Goal: Information Seeking & Learning: Learn about a topic

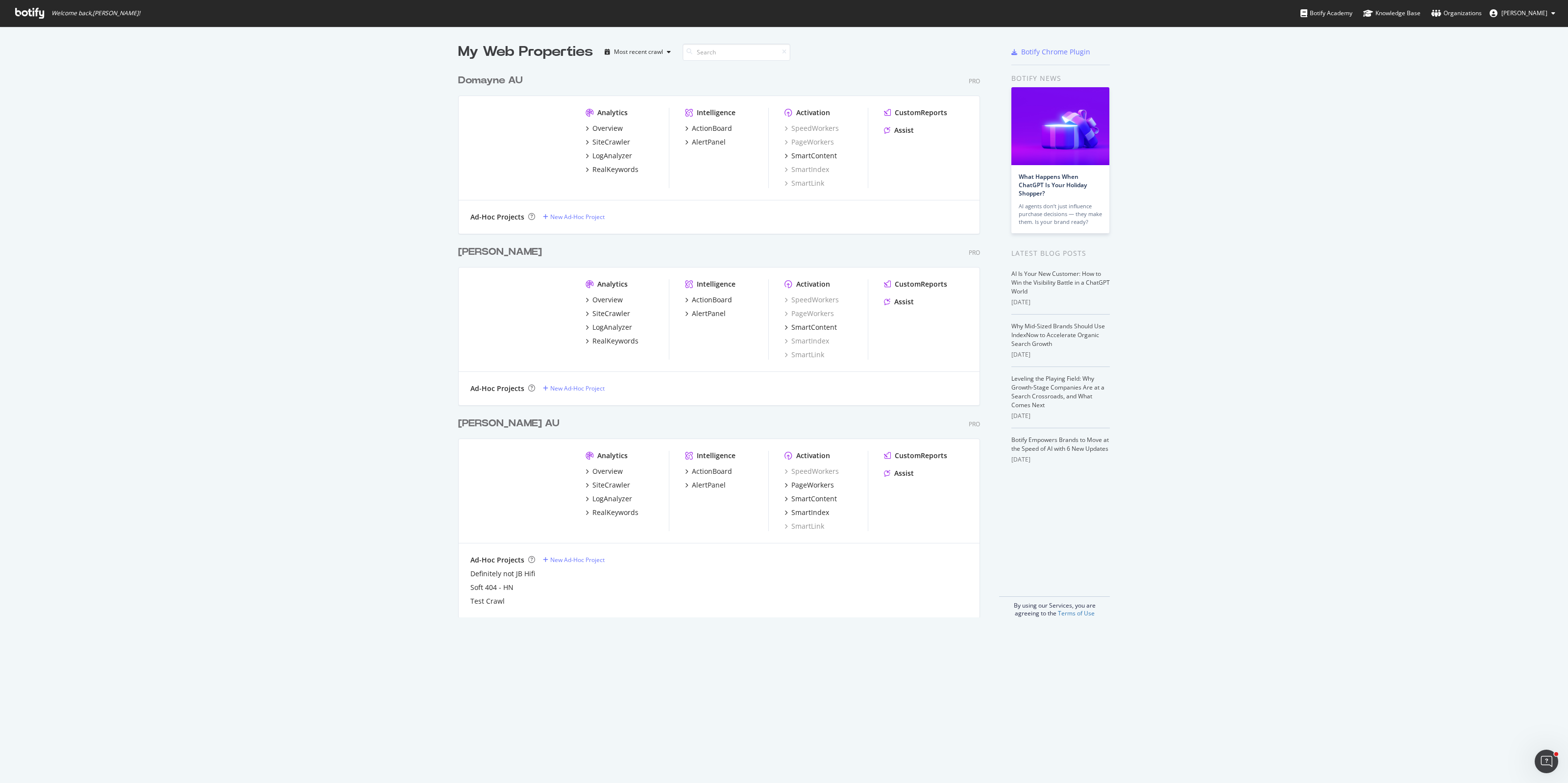
click at [506, 337] on img "grid" at bounding box center [520, 319] width 99 height 79
click at [330, 326] on div "My Web Properties Most recent crawl Domayne AU Pro Analytics Overview SiteCrawl…" at bounding box center [784, 329] width 1568 height 607
click at [601, 512] on div "RealKeywords" at bounding box center [615, 512] width 46 height 10
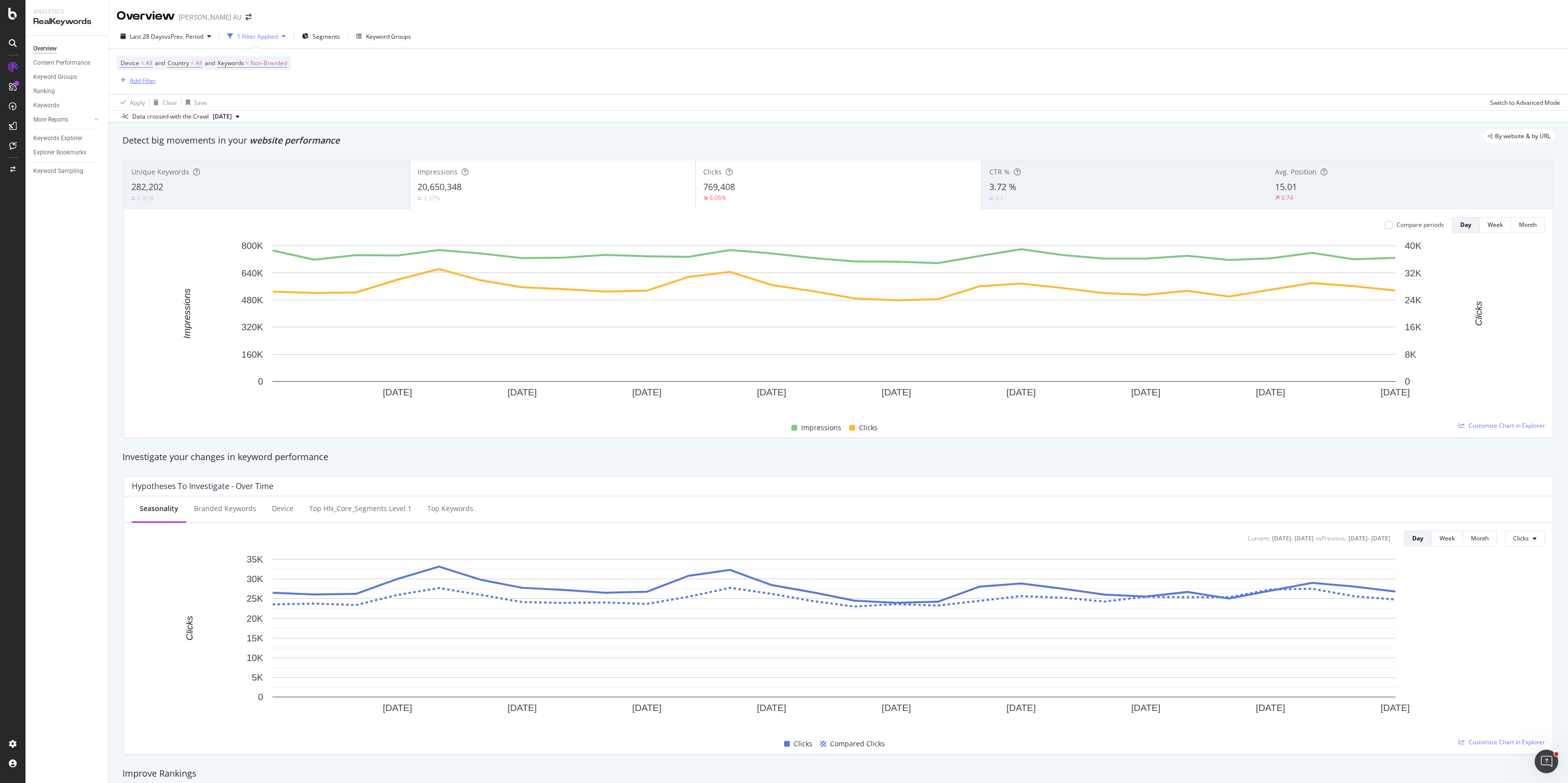
click at [140, 76] on div "Add Filter" at bounding box center [143, 80] width 26 height 8
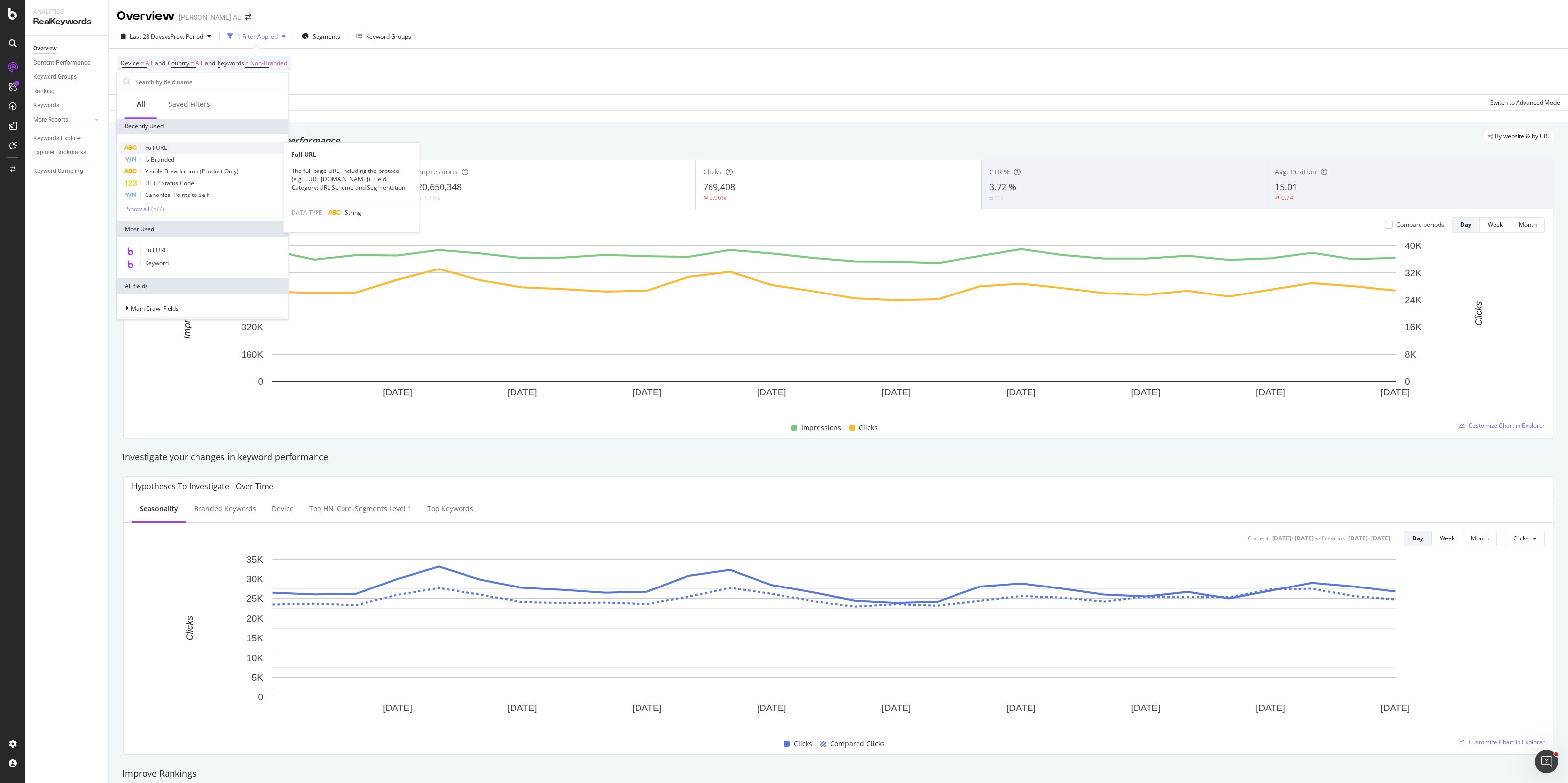
click at [179, 150] on div "Full URL" at bounding box center [203, 148] width 167 height 12
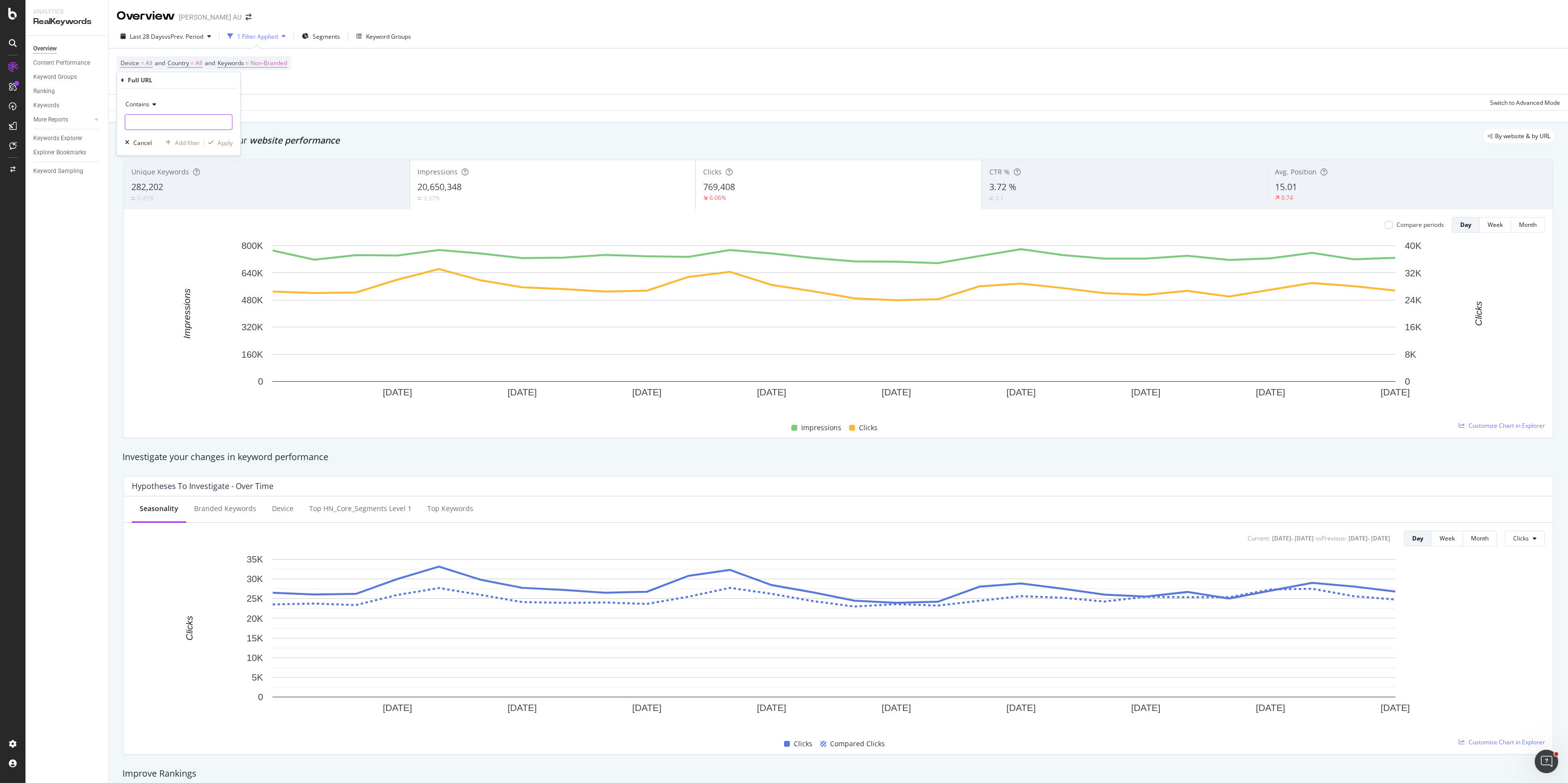
click at [176, 119] on input "text" at bounding box center [179, 122] width 107 height 16
paste input "[URL][DOMAIN_NAME]"
type input "[URL][DOMAIN_NAME]"
click at [225, 144] on div "Apply" at bounding box center [225, 142] width 15 height 8
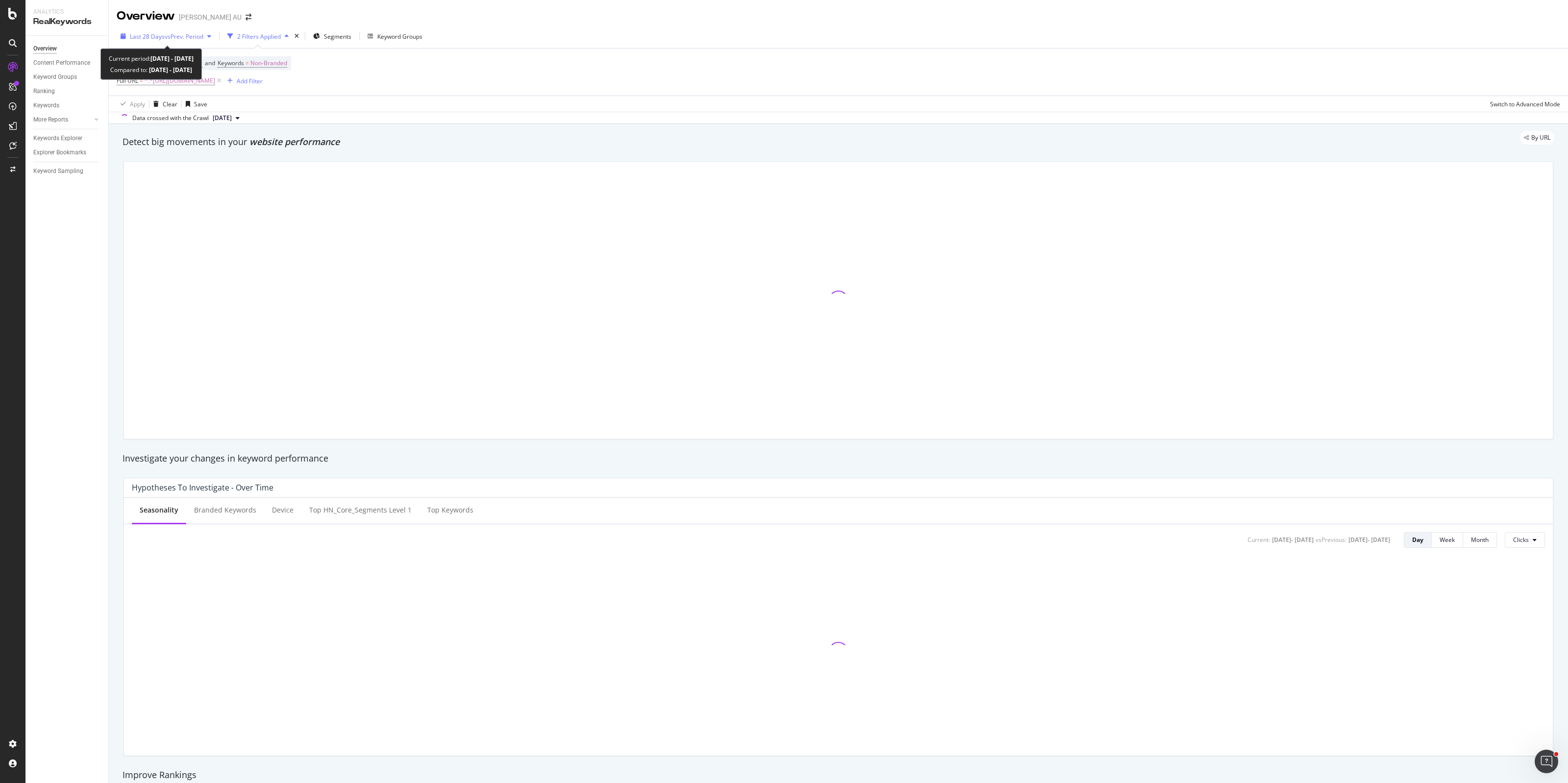
click at [174, 37] on span "vs Prev. Period" at bounding box center [184, 36] width 39 height 8
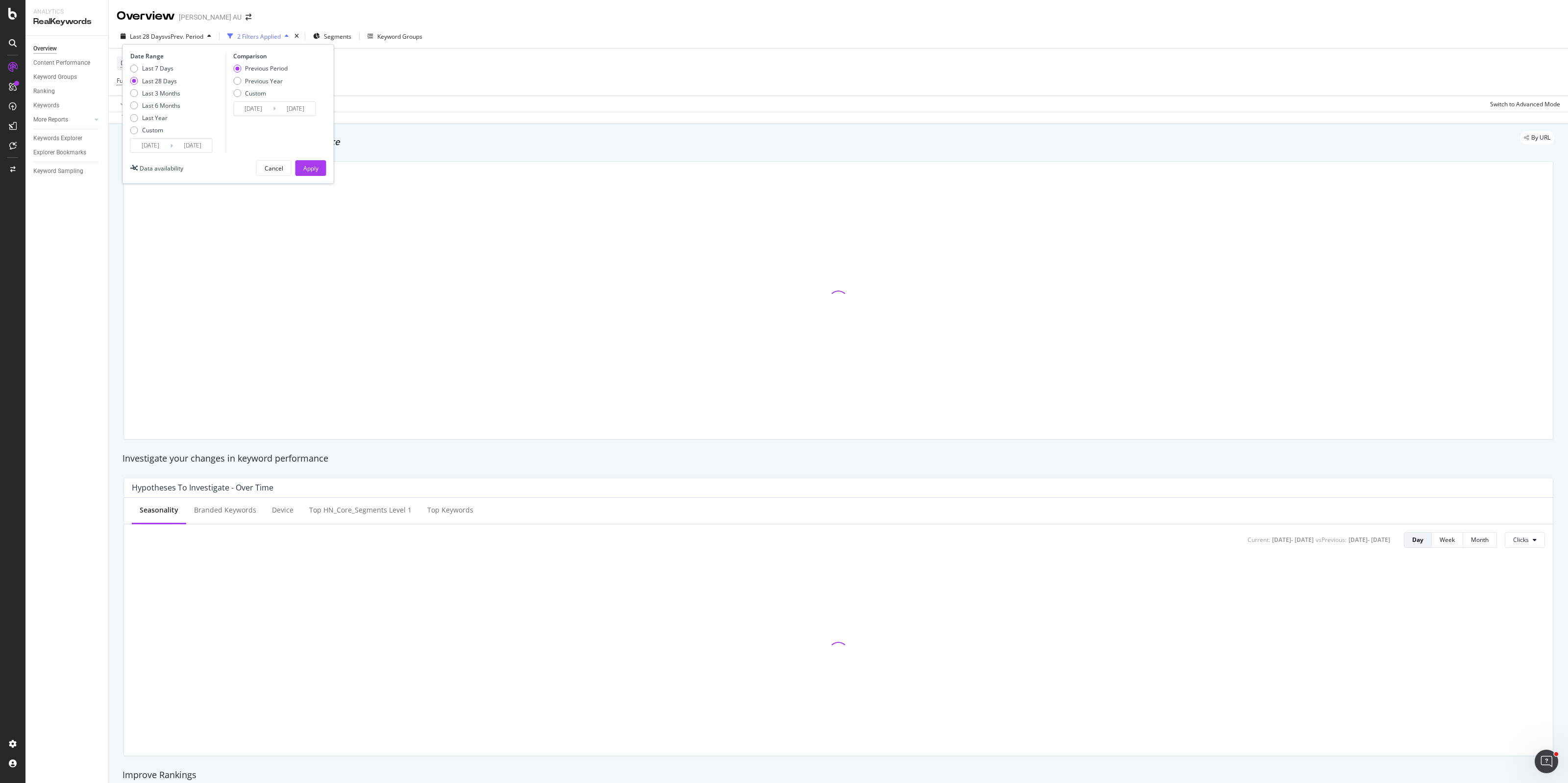
click at [143, 135] on div "Last 7 Days Last 28 Days Last 3 Months Last 6 Months Last Year Custom" at bounding box center [155, 101] width 50 height 74
click at [140, 133] on div "Custom" at bounding box center [155, 129] width 50 height 8
click at [138, 141] on input "[DATE]" at bounding box center [150, 145] width 39 height 13
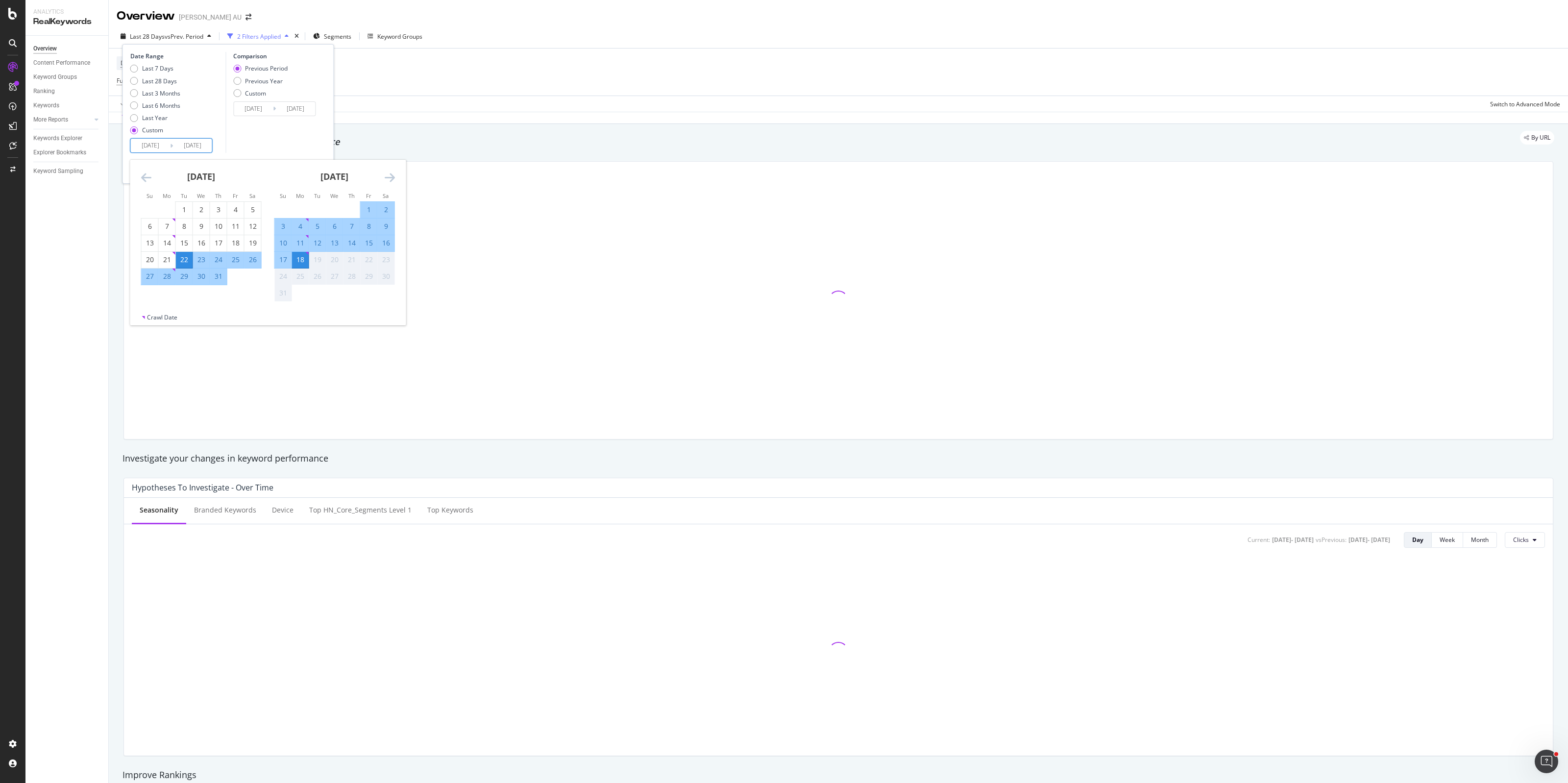
click at [207, 178] on strong "[DATE]" at bounding box center [200, 176] width 28 height 12
click at [140, 179] on div "[DATE] 1 2 3 4 5 6 7 8 9 10 11 12 13 14 15 16 17 18 19 20 21 22 23 24 25 26 27 …" at bounding box center [201, 223] width 133 height 126
click at [156, 177] on div "[DATE]" at bounding box center [201, 181] width 120 height 42
click at [150, 177] on icon "Move backward to switch to the previous month." at bounding box center [147, 177] width 10 height 12
click at [147, 178] on icon "Move backward to switch to the previous month." at bounding box center [147, 177] width 10 height 12
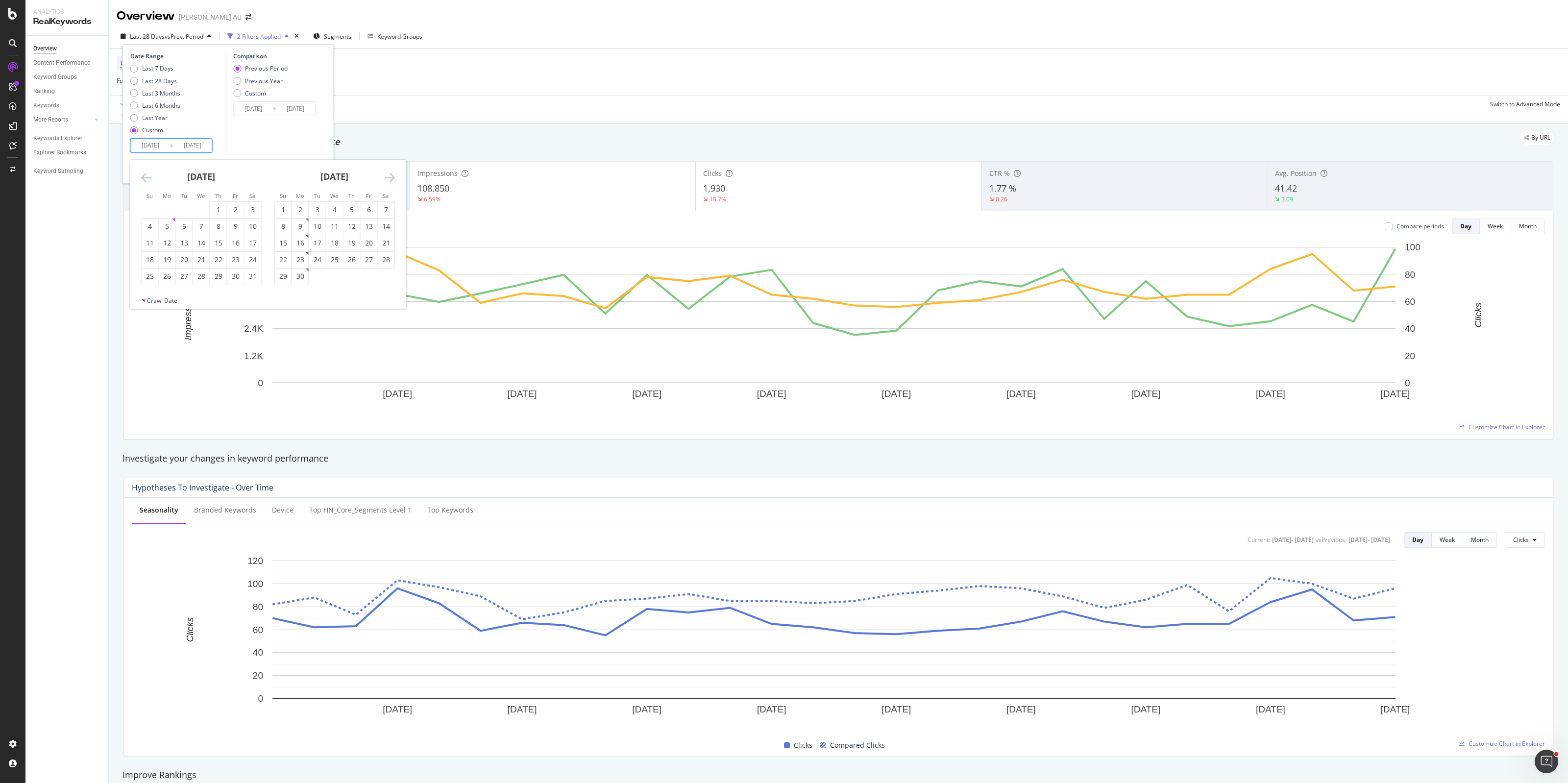
click at [147, 178] on icon "Move backward to switch to the previous month." at bounding box center [147, 177] width 10 height 12
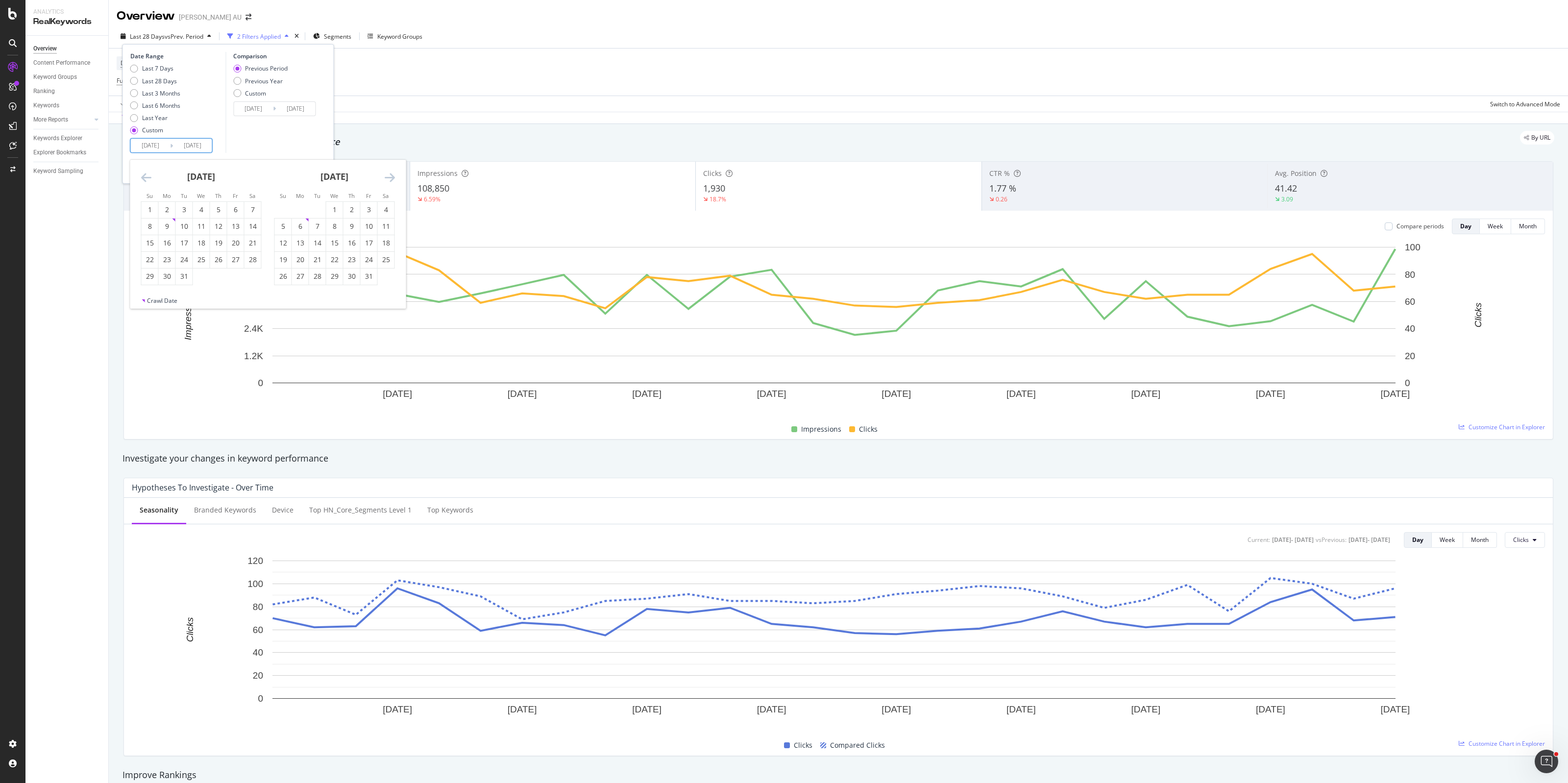
click at [147, 178] on icon "Move backward to switch to the previous month." at bounding box center [147, 177] width 10 height 12
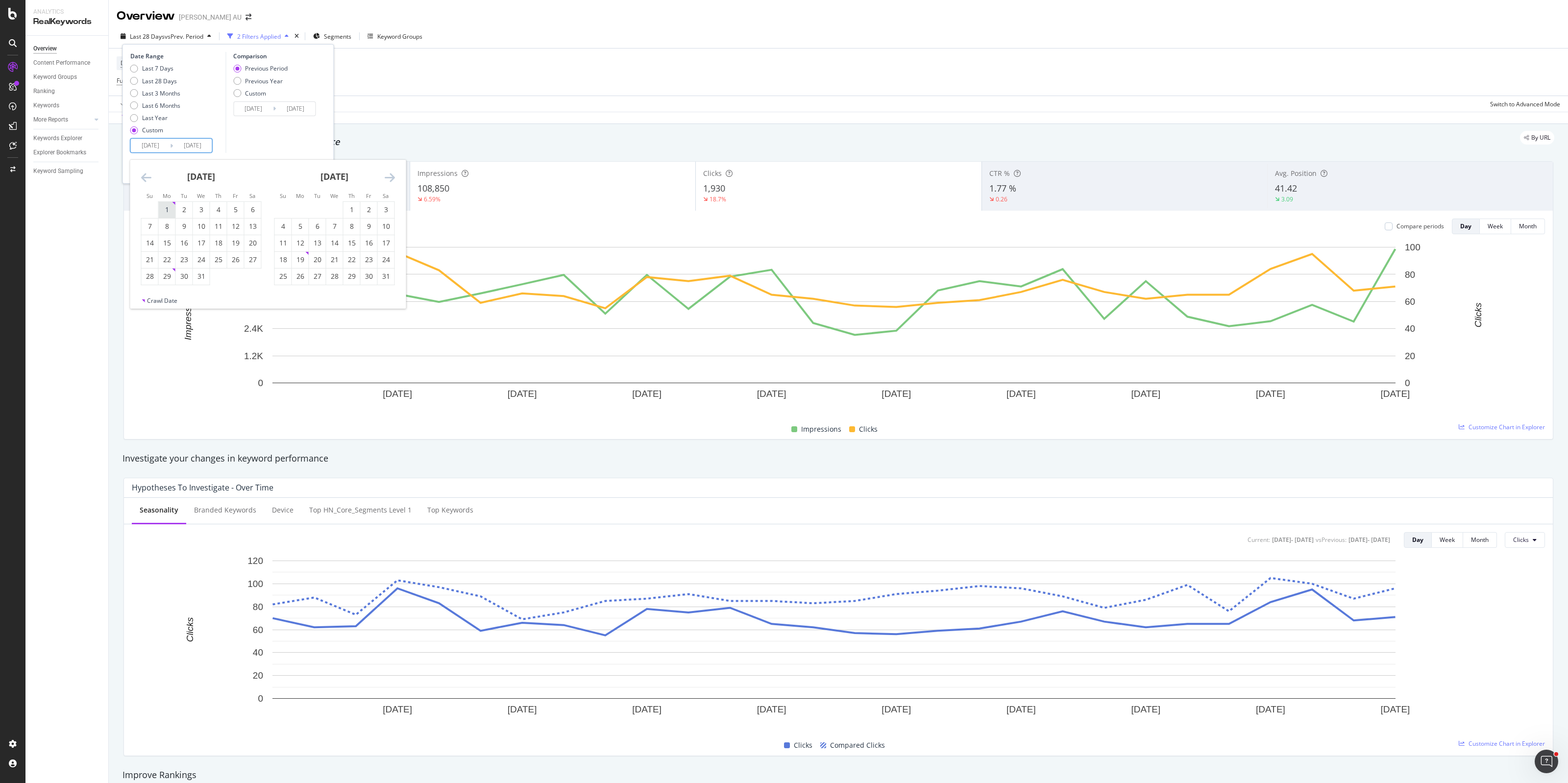
click at [173, 211] on div "1" at bounding box center [167, 209] width 16 height 10
type input "[DATE]"
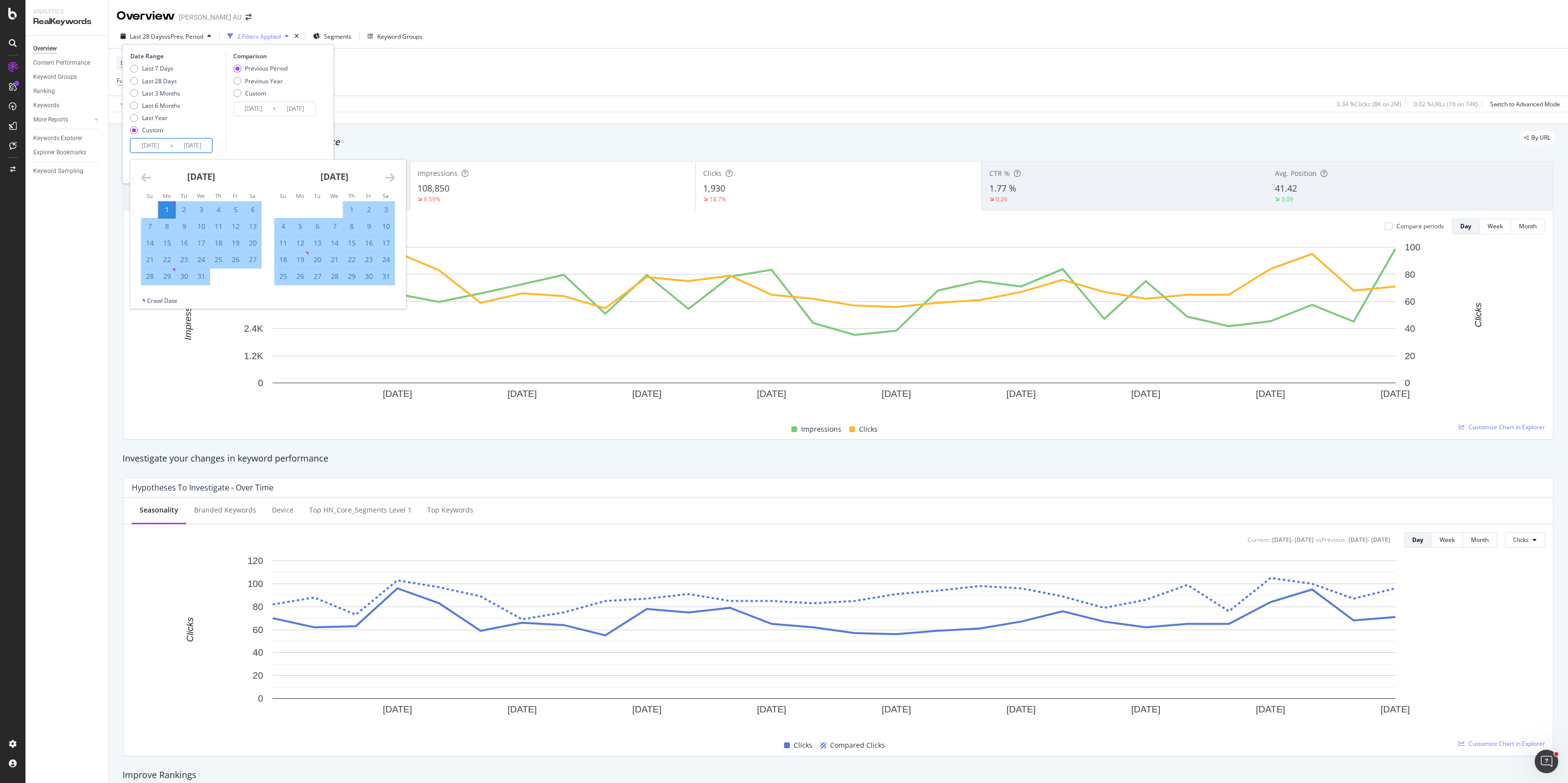
click at [390, 172] on icon "Move forward to switch to the next month." at bounding box center [390, 177] width 10 height 12
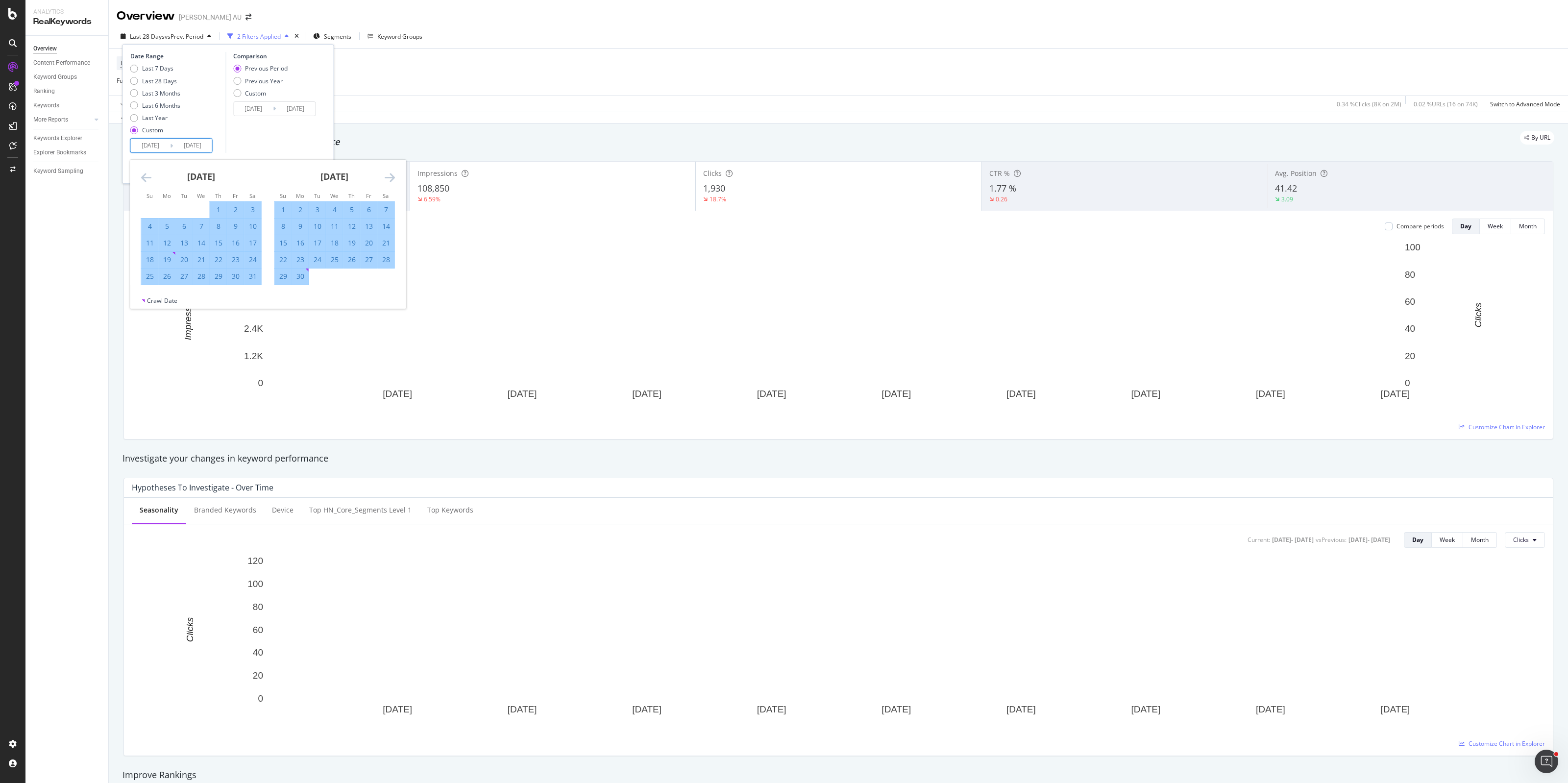
click at [390, 172] on icon "Move forward to switch to the next month." at bounding box center [390, 177] width 10 height 12
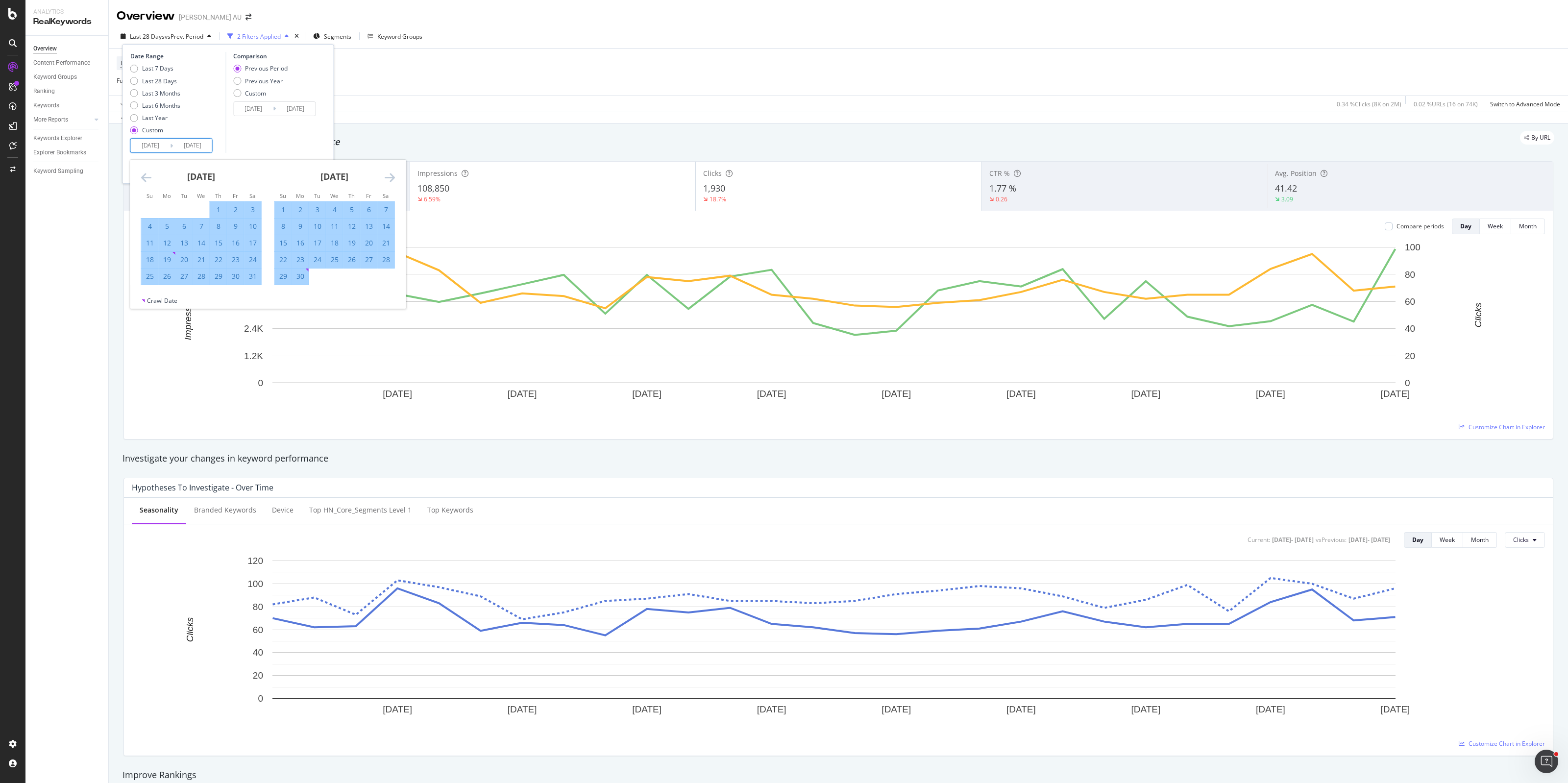
click at [390, 172] on icon "Move forward to switch to the next month." at bounding box center [390, 177] width 10 height 12
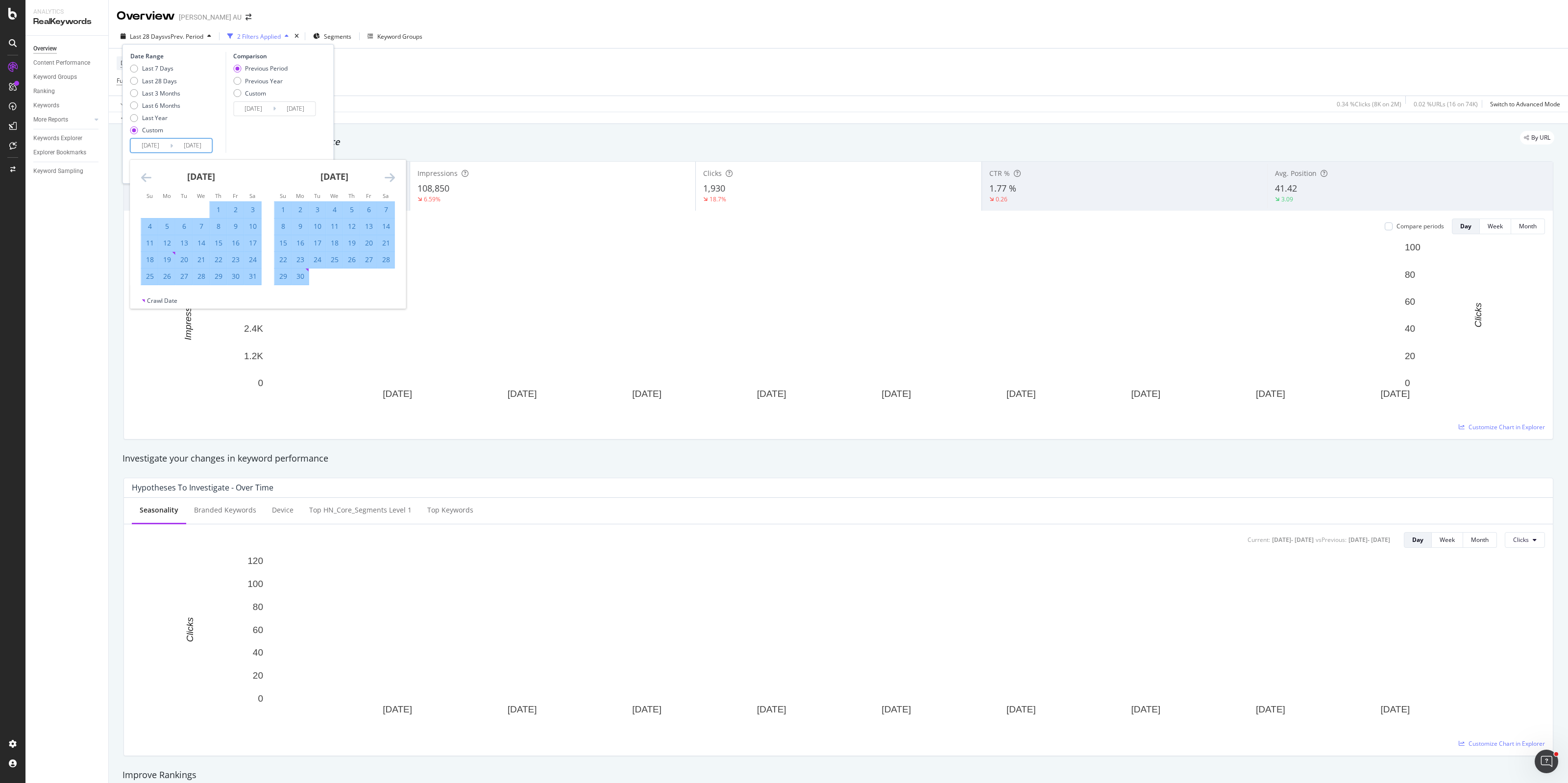
click at [390, 172] on icon "Move forward to switch to the next month." at bounding box center [390, 177] width 10 height 12
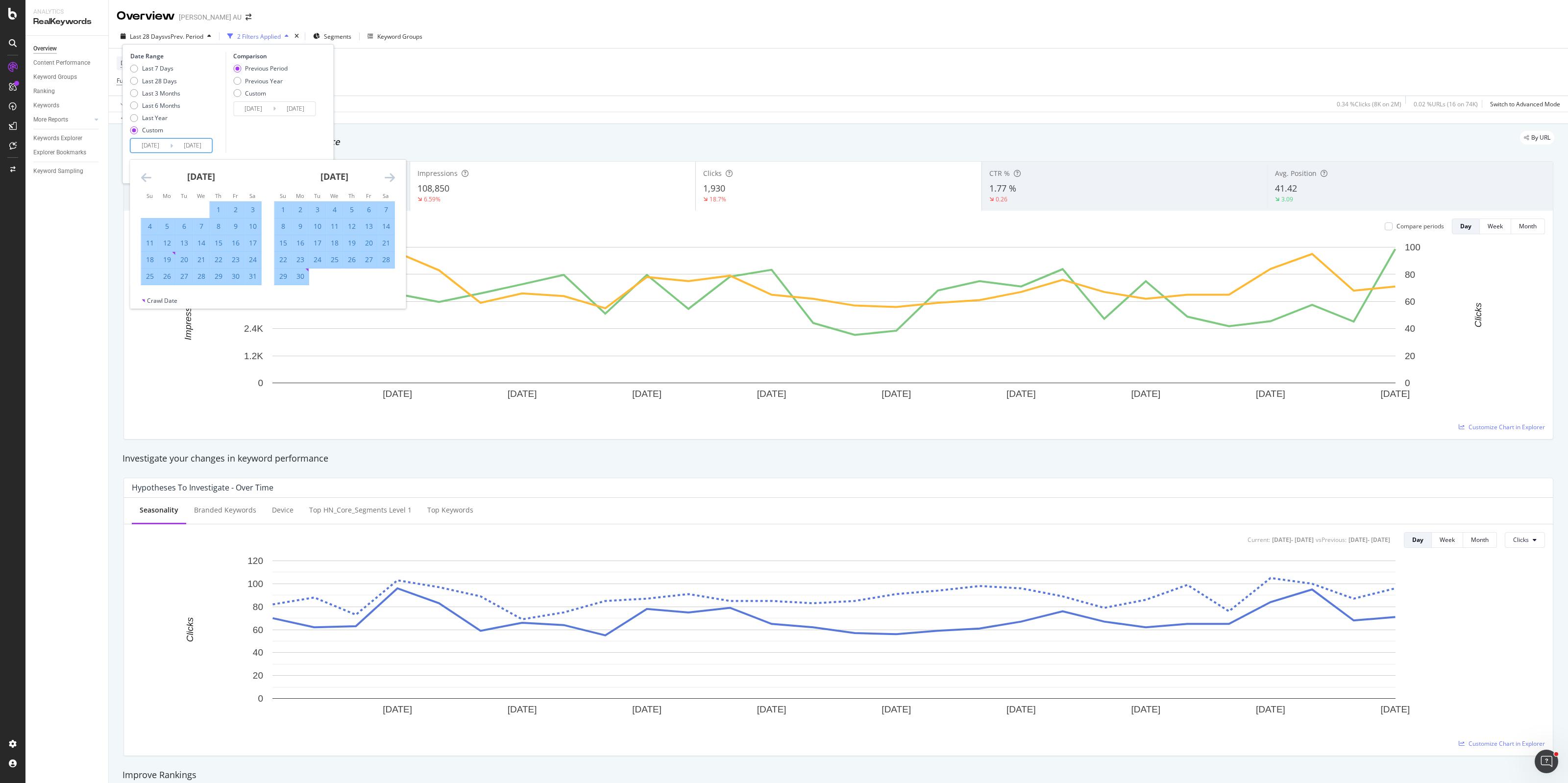
click at [390, 177] on icon "Move forward to switch to the next month." at bounding box center [390, 177] width 10 height 12
click at [390, 179] on icon "Move forward to switch to the next month." at bounding box center [390, 177] width 10 height 12
click at [387, 179] on icon "Move forward to switch to the next month." at bounding box center [390, 177] width 10 height 12
click at [387, 177] on icon "Move forward to switch to the next month." at bounding box center [390, 177] width 10 height 12
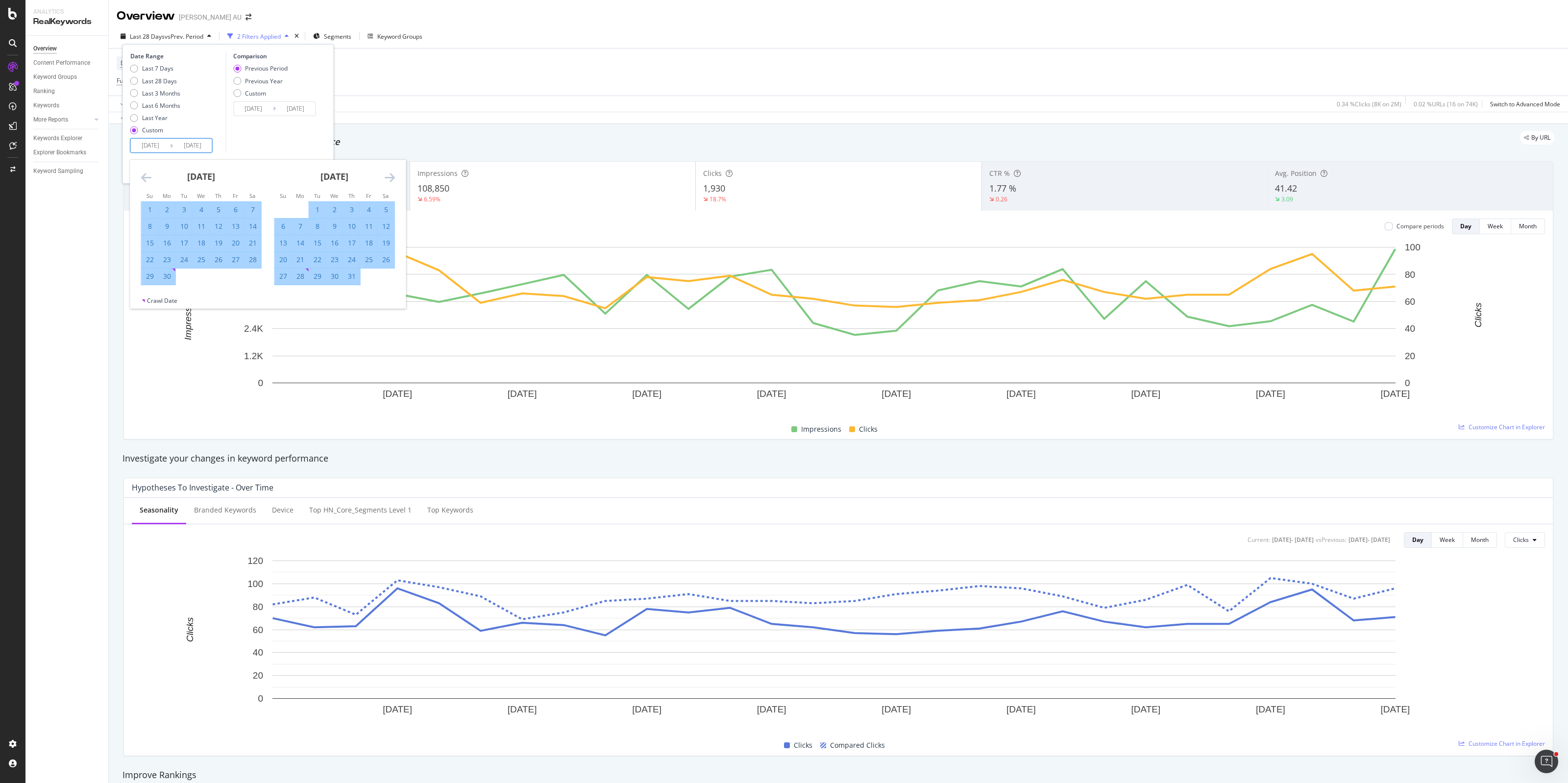
click at [387, 177] on icon "Move forward to switch to the next month." at bounding box center [390, 177] width 10 height 12
click at [390, 177] on icon "Move forward to switch to the next month." at bounding box center [390, 177] width 10 height 12
click at [387, 179] on icon "Move forward to switch to the next month." at bounding box center [390, 177] width 10 height 12
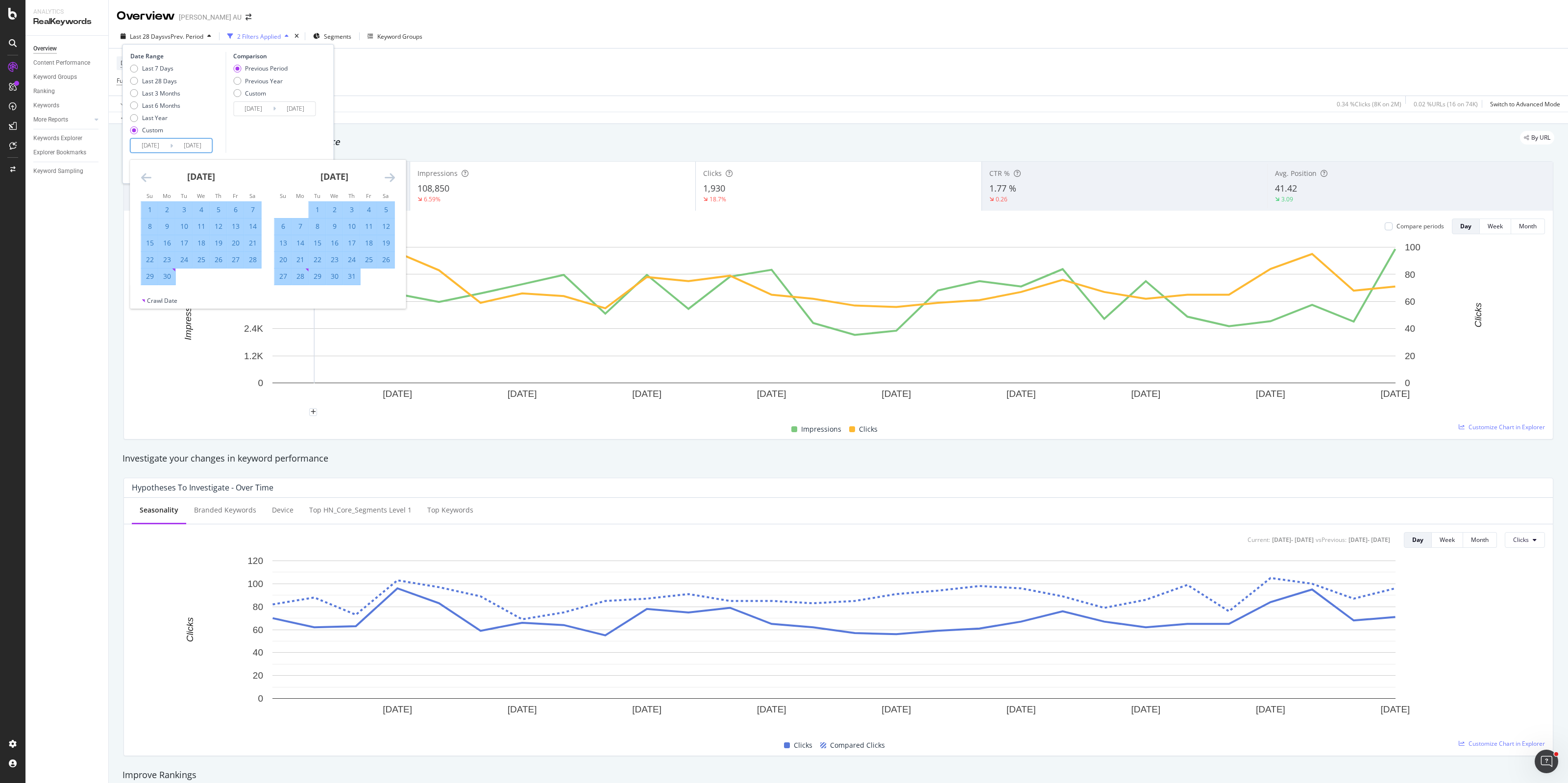
click at [390, 173] on icon "Move forward to switch to the next month." at bounding box center [390, 177] width 10 height 12
click at [366, 170] on div "[DATE]" at bounding box center [334, 181] width 120 height 42
click at [143, 185] on div "[DATE]" at bounding box center [201, 181] width 120 height 42
click at [143, 182] on icon "Move backward to switch to the previous month." at bounding box center [147, 177] width 10 height 12
drag, startPoint x: 383, startPoint y: 182, endPoint x: 390, endPoint y: 177, distance: 8.6
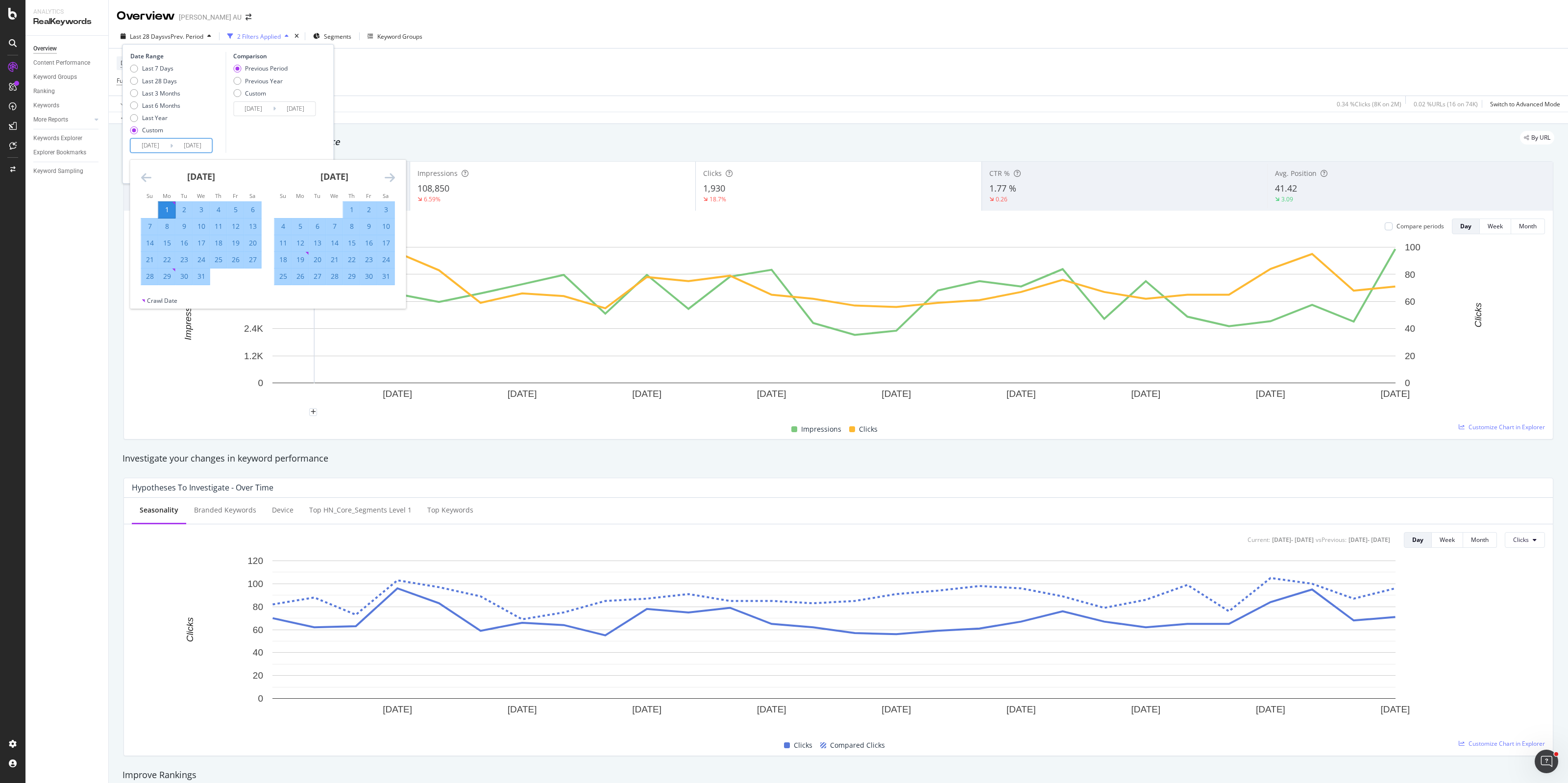
click at [383, 182] on div "[DATE]" at bounding box center [334, 181] width 120 height 42
click at [390, 177] on icon "Move forward to switch to the next month." at bounding box center [390, 177] width 10 height 12
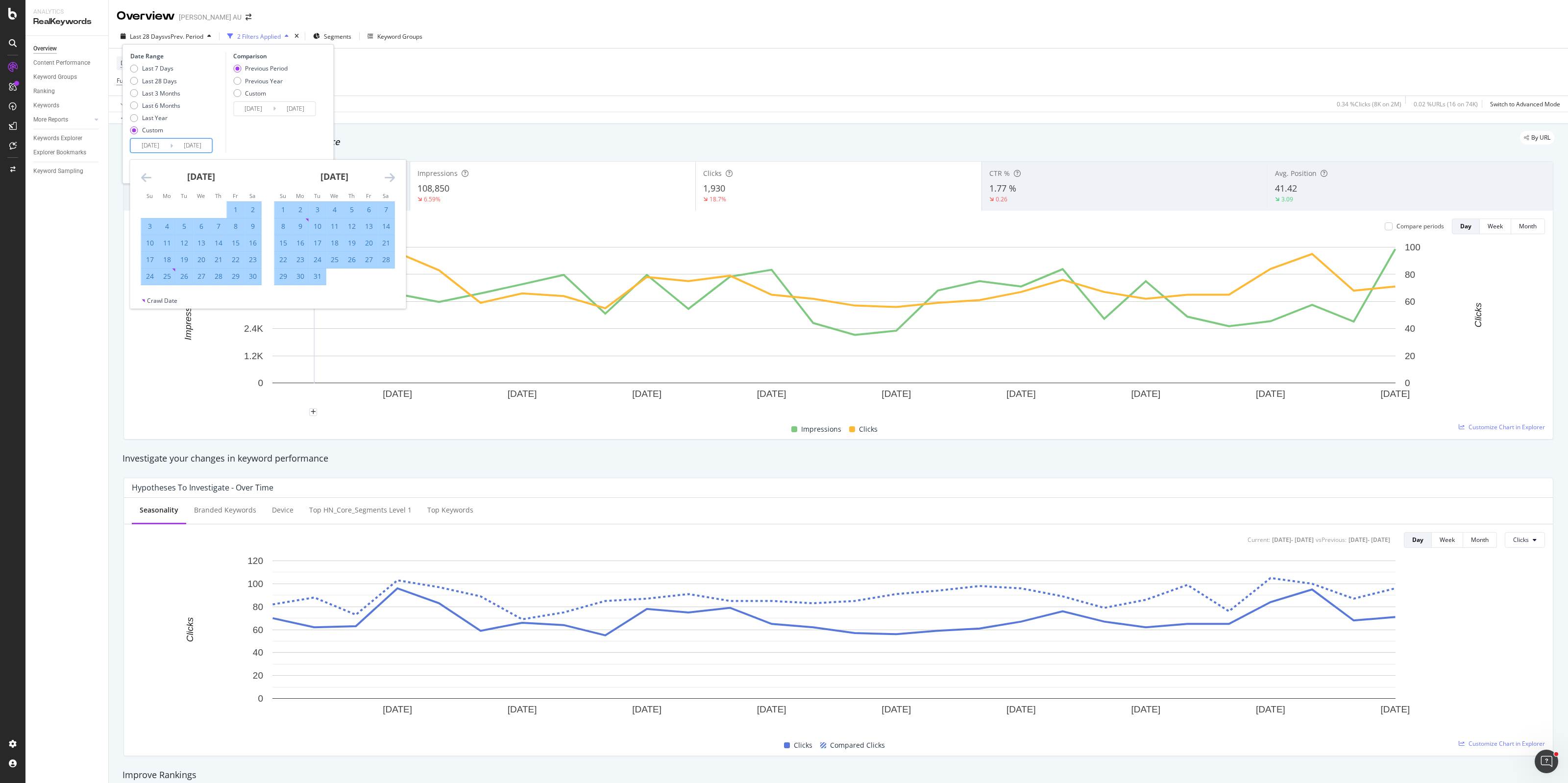
click at [390, 177] on icon "Move forward to switch to the next month." at bounding box center [390, 177] width 10 height 12
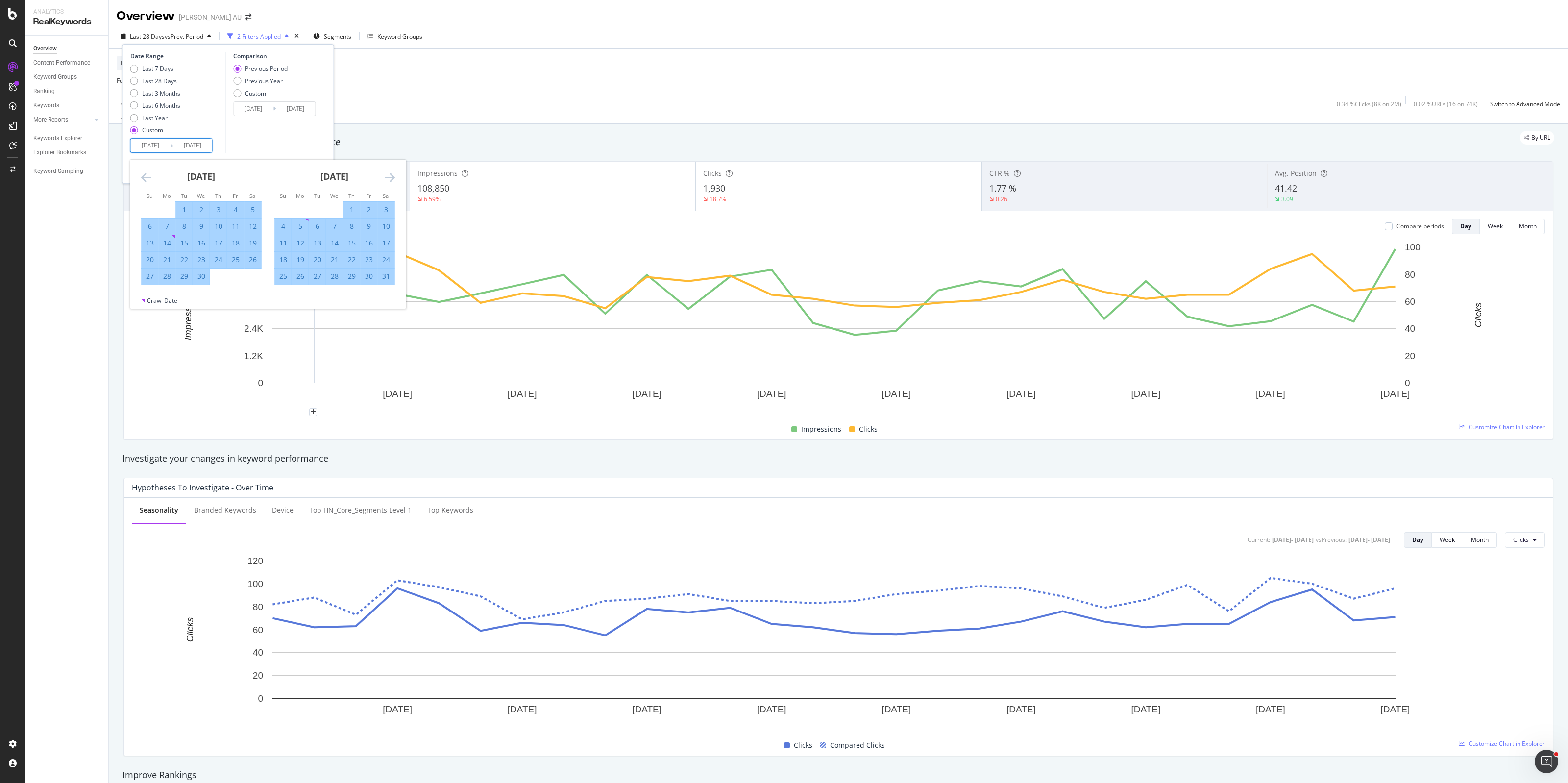
click at [390, 177] on icon "Move forward to switch to the next month." at bounding box center [390, 177] width 10 height 12
click at [167, 277] on div "30" at bounding box center [167, 276] width 16 height 10
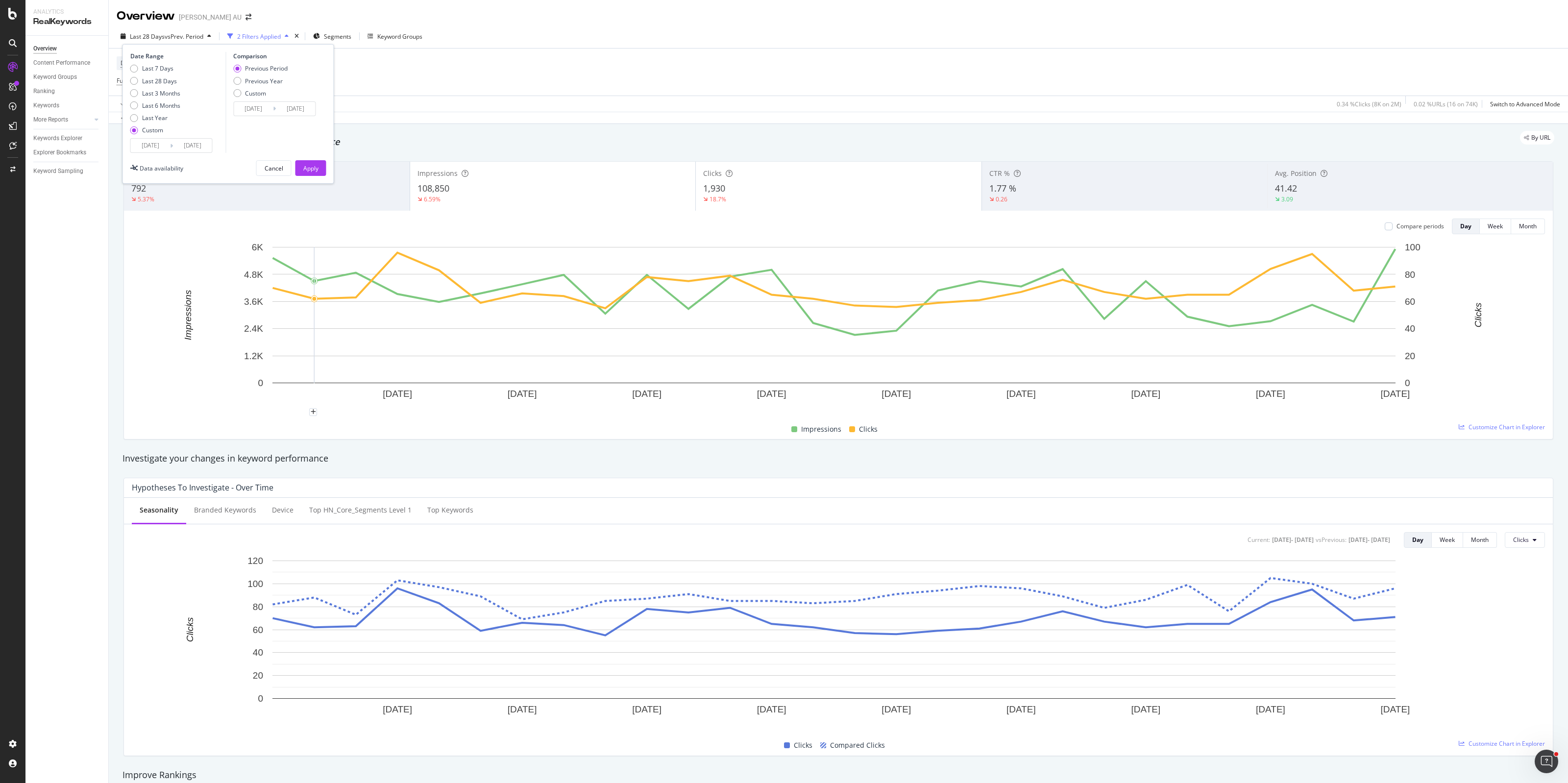
type input "[DATE]"
click at [266, 85] on div "Previous Year" at bounding box center [264, 81] width 37 height 8
type input "[DATE]"
click at [307, 165] on div "Apply" at bounding box center [311, 168] width 15 height 8
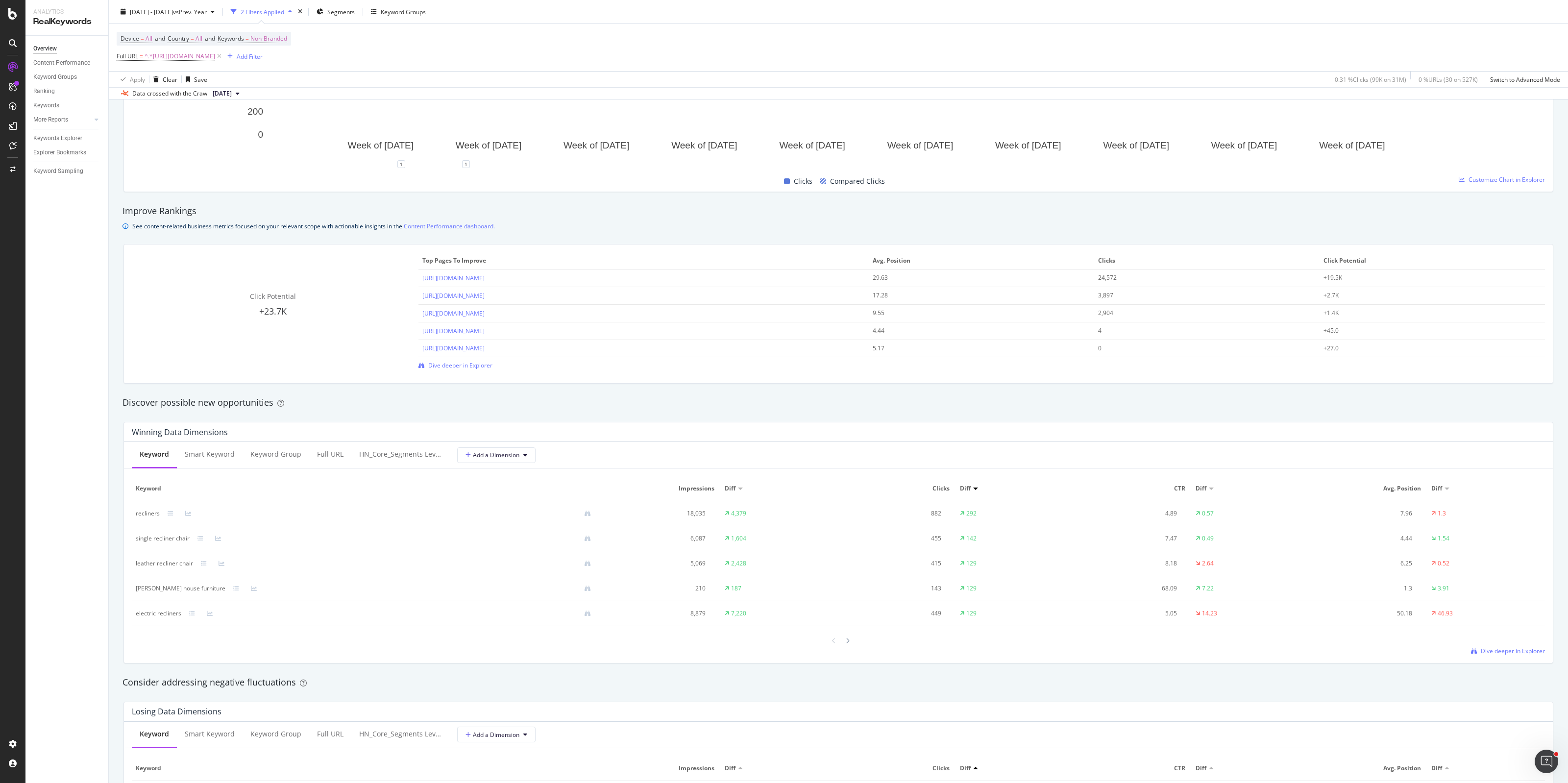
scroll to position [307, 0]
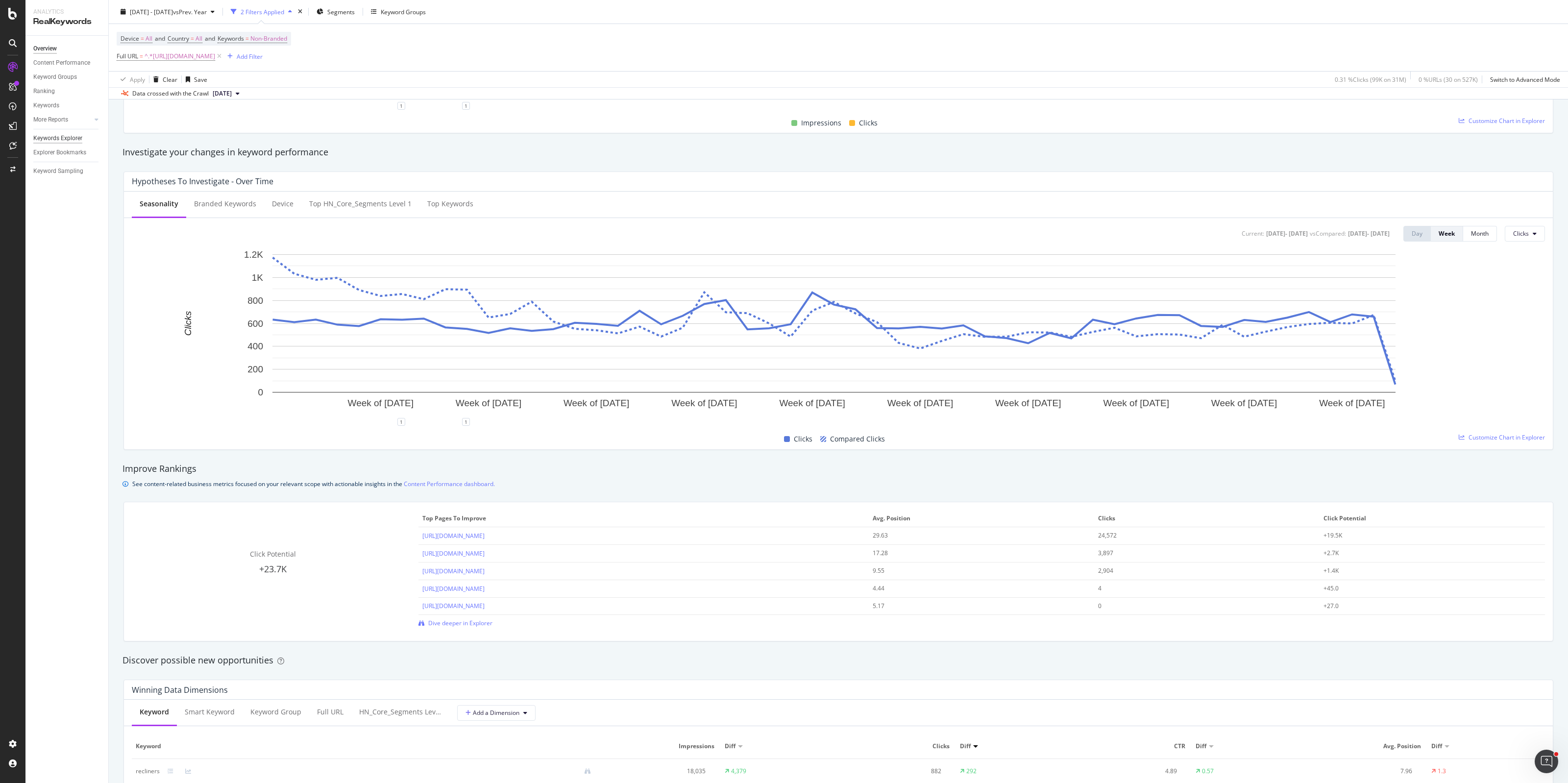
click at [60, 140] on div "Keywords Explorer" at bounding box center [58, 138] width 49 height 10
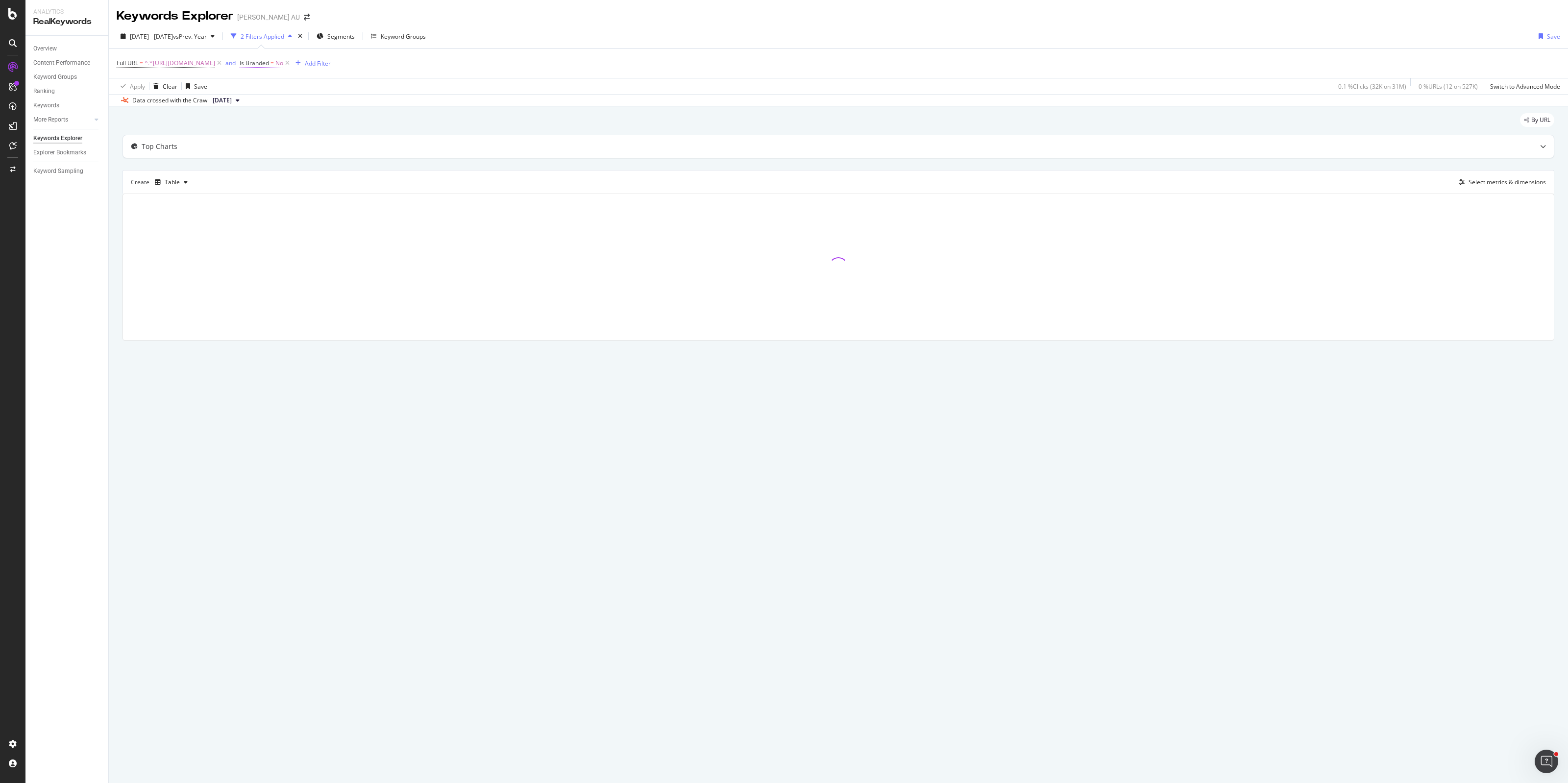
click at [269, 65] on span "Is Branded" at bounding box center [253, 63] width 29 height 8
click at [444, 85] on icon at bounding box center [444, 86] width 7 height 6
click at [463, 79] on div "No" at bounding box center [487, 86] width 108 height 16
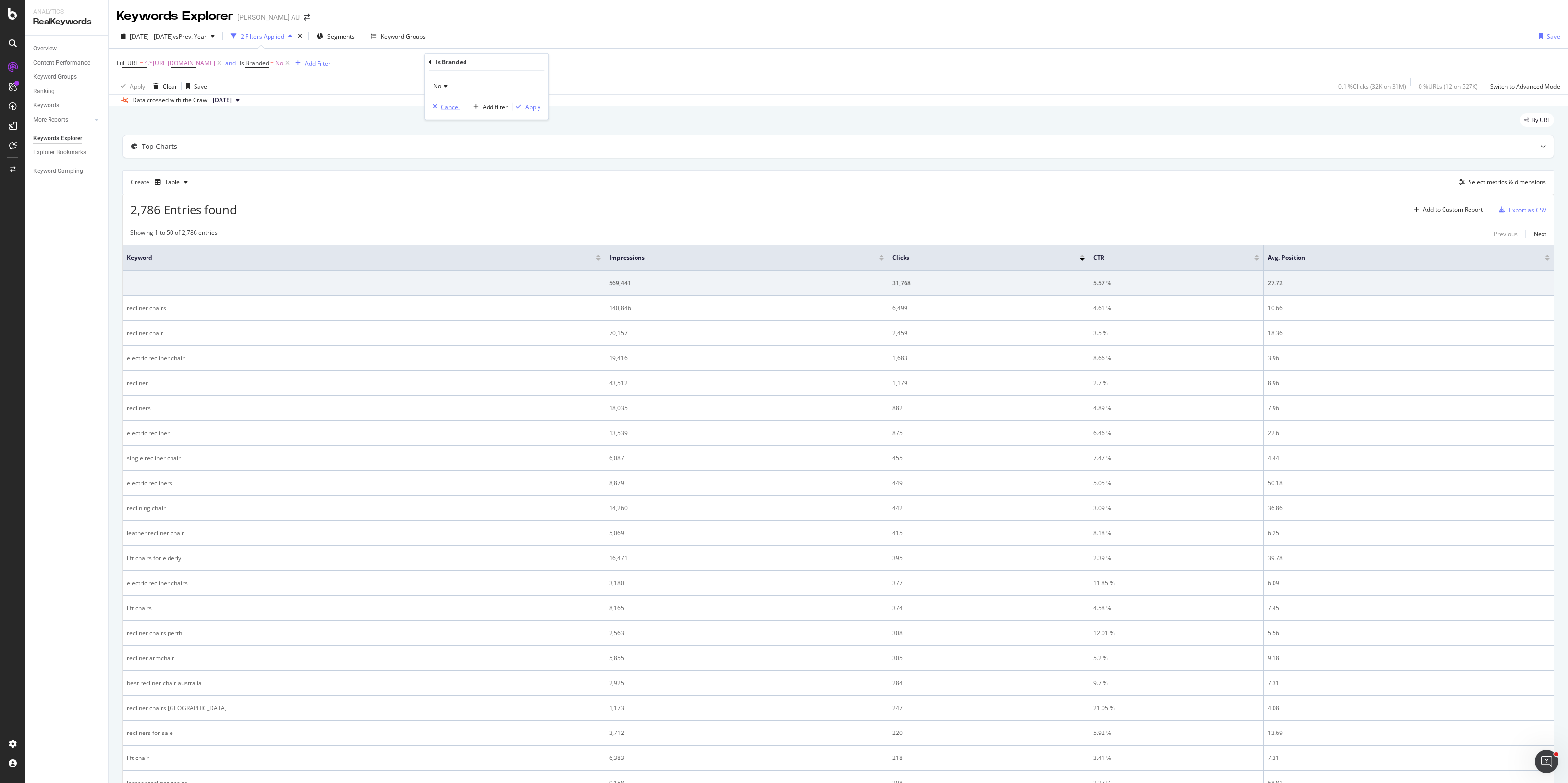
click at [454, 108] on div "Cancel" at bounding box center [450, 106] width 19 height 8
click at [292, 63] on icon at bounding box center [287, 63] width 8 height 10
click at [1478, 182] on div "Select metrics & dimensions" at bounding box center [1507, 182] width 78 height 8
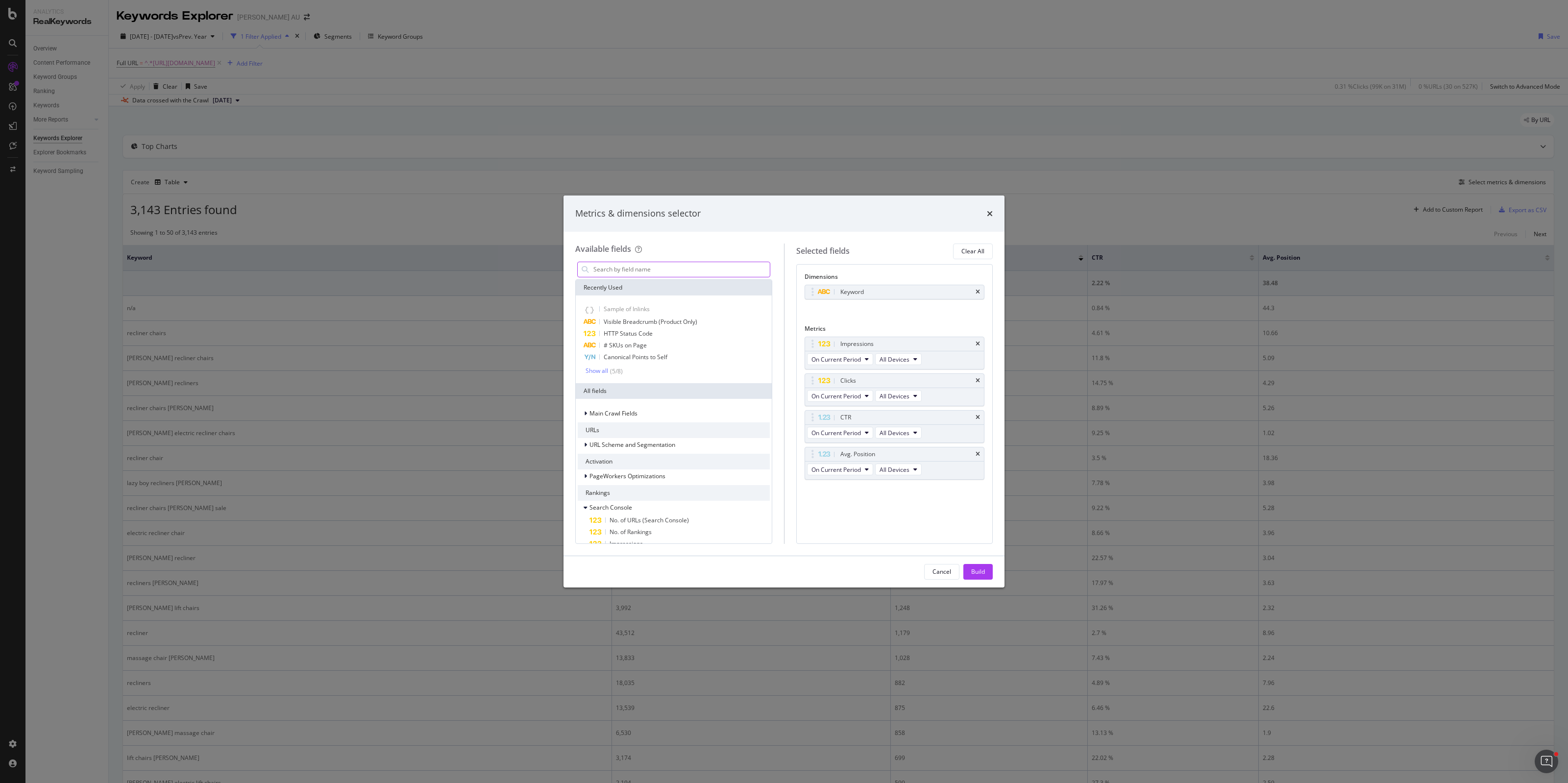
click at [633, 266] on input "modal" at bounding box center [680, 270] width 177 height 15
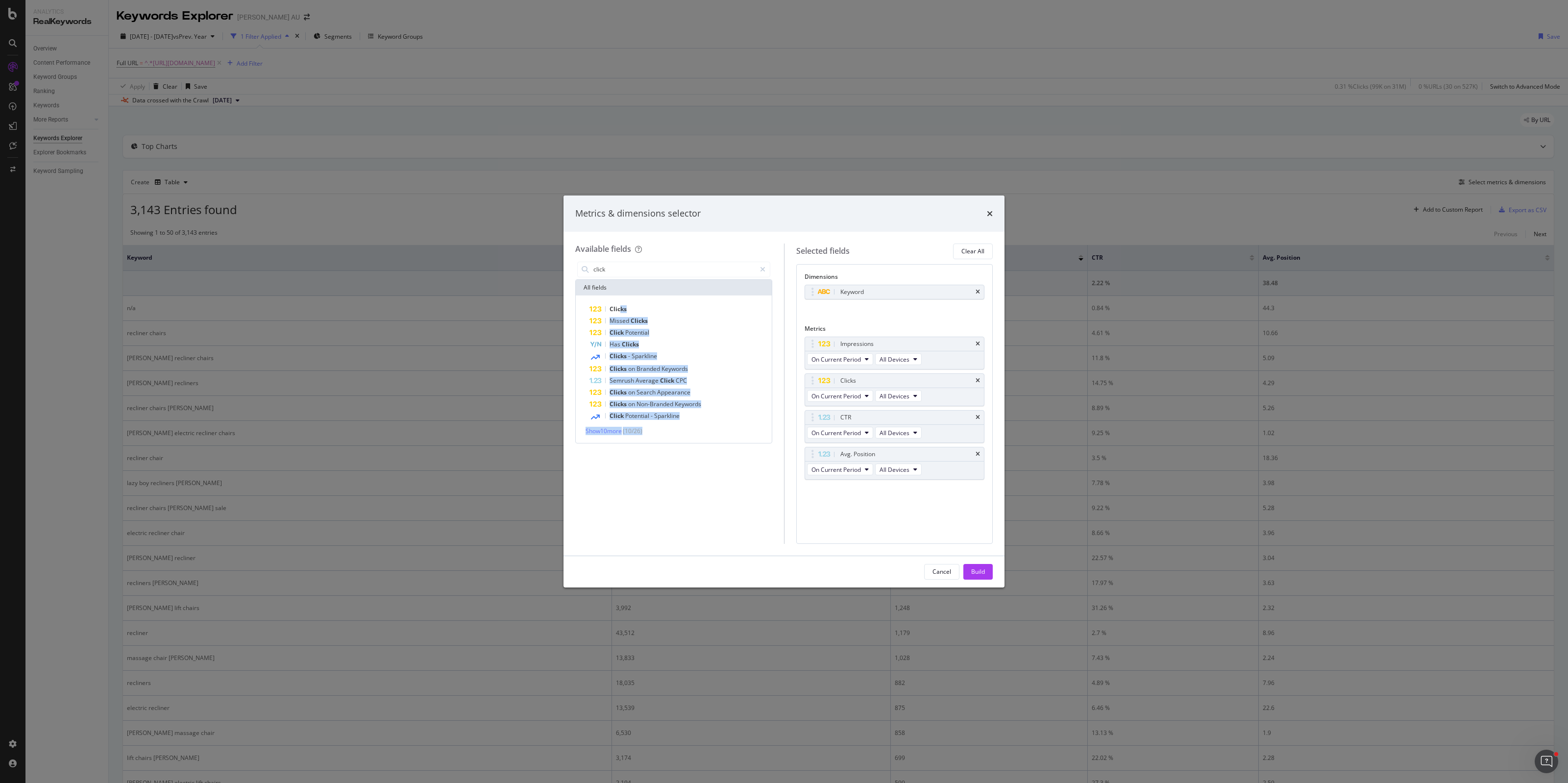
drag, startPoint x: 621, startPoint y: 307, endPoint x: 745, endPoint y: 471, distance: 205.6
click at [745, 461] on div "click All fields Clicks Missed Clicks Click Potential Has Clicks Clicks - Spark…" at bounding box center [673, 402] width 197 height 284
click at [747, 477] on div "click All fields Clicks Missed Clicks Click Potential Has Clicks Clicks - Spark…" at bounding box center [673, 402] width 197 height 284
drag, startPoint x: 635, startPoint y: 304, endPoint x: 833, endPoint y: 437, distance: 238.5
click at [844, 440] on div "Available fields click All fields Clicks Missed Clicks Click Potential Has Clic…" at bounding box center [784, 394] width 417 height 301
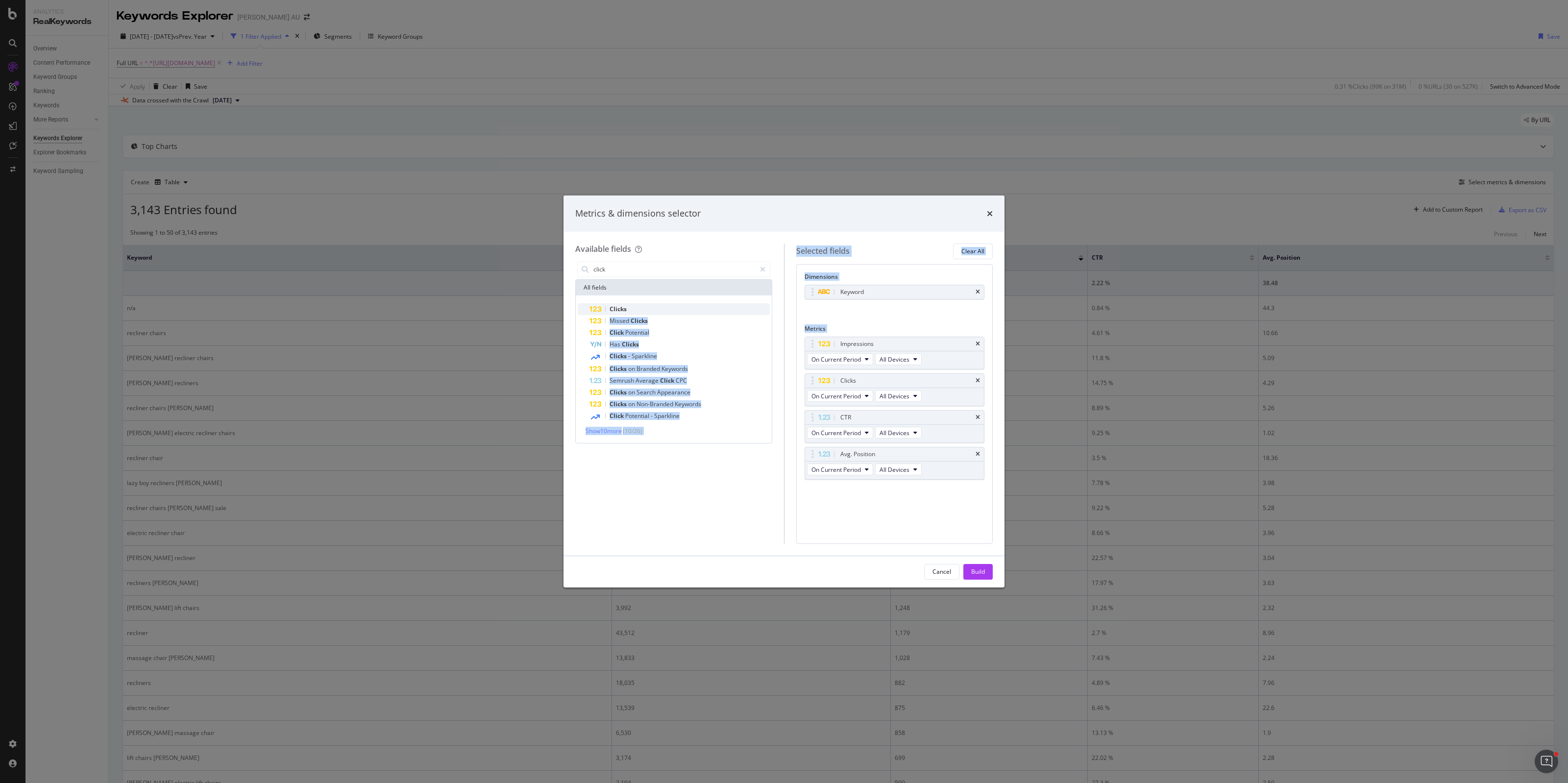
click at [627, 307] on div "Clicks" at bounding box center [679, 310] width 180 height 12
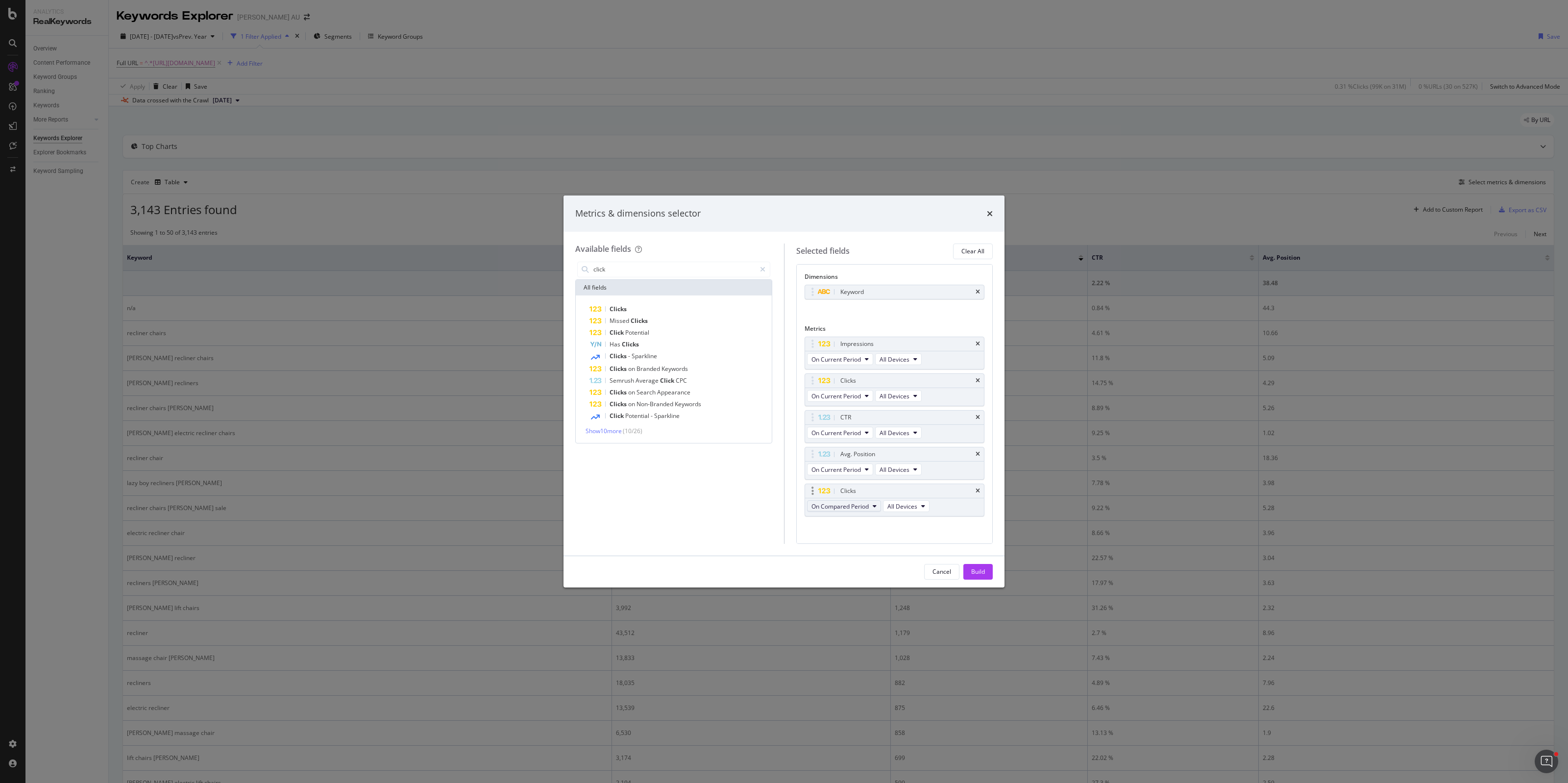
click at [831, 509] on span "On Compared Period" at bounding box center [840, 506] width 58 height 8
click at [961, 541] on div "Dimensions Keyword You can use this field as a dimension Metrics Impressions On…" at bounding box center [894, 404] width 197 height 280
drag, startPoint x: 814, startPoint y: 493, endPoint x: 814, endPoint y: 424, distance: 69.0
click at [814, 424] on body "Analytics RealKeywords Overview Content Performance Keyword Groups Ranking Keyw…" at bounding box center [784, 391] width 1568 height 783
click at [608, 271] on input "click" at bounding box center [674, 270] width 163 height 15
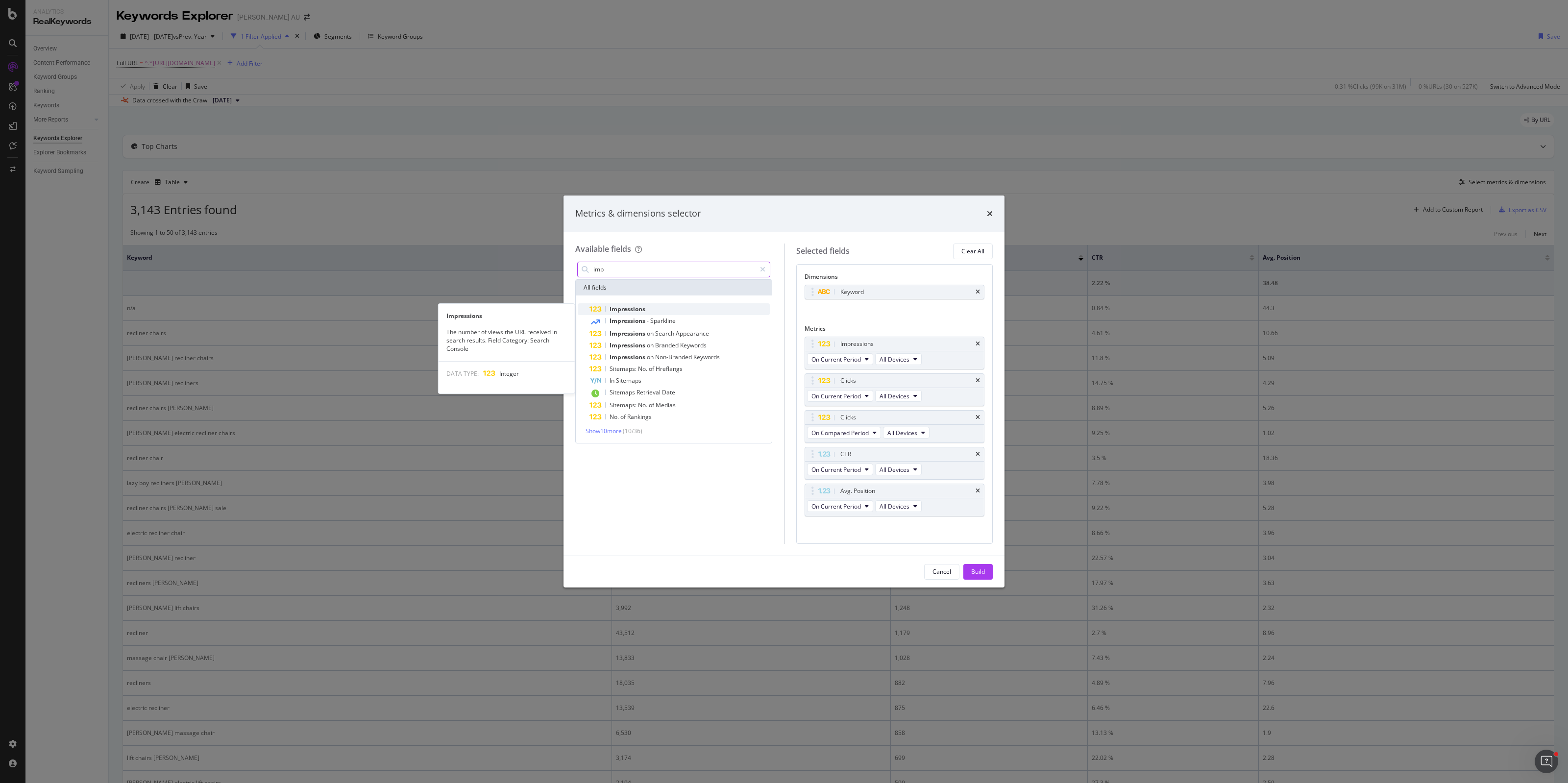
type input "imp"
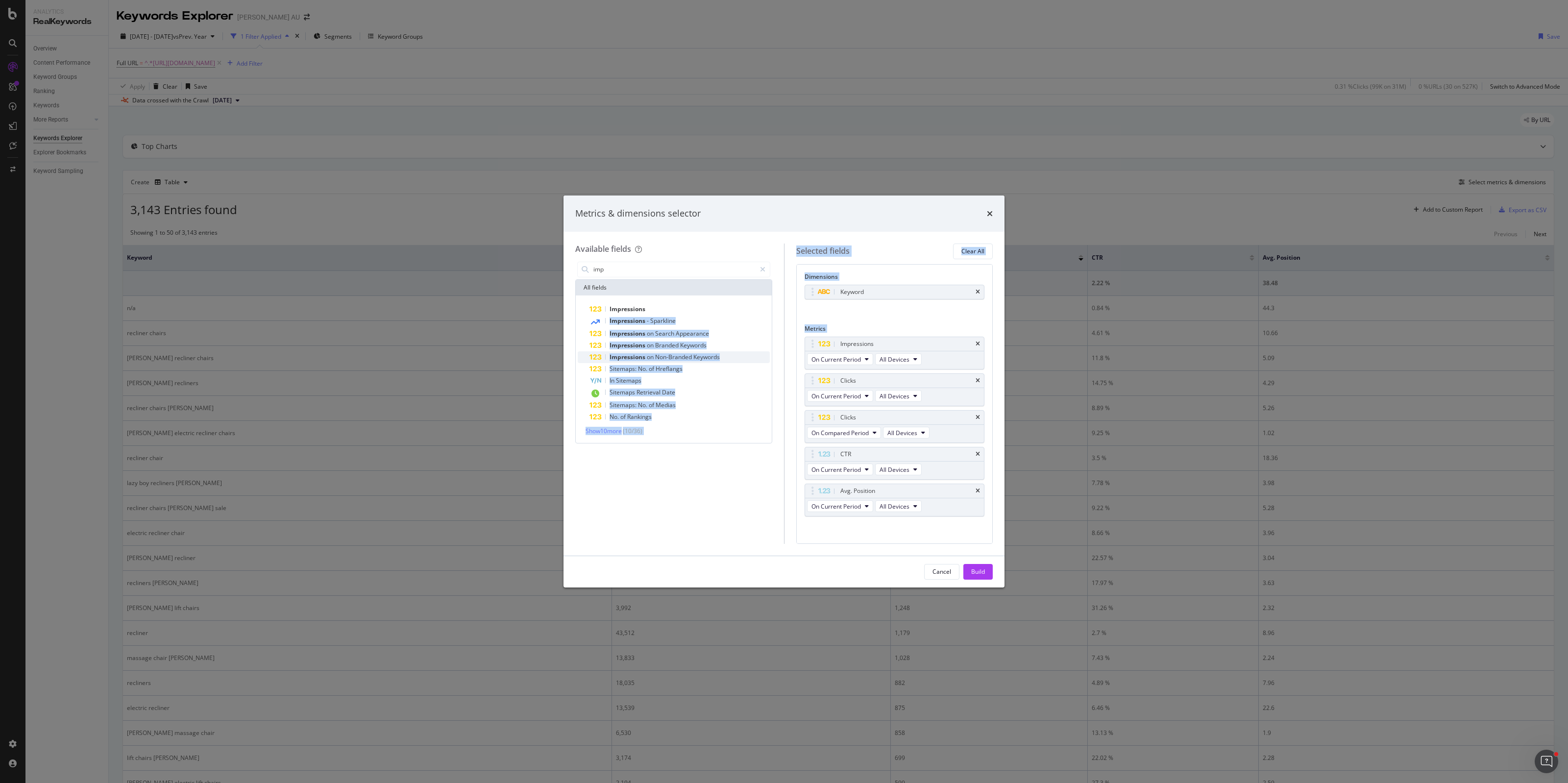
drag, startPoint x: 662, startPoint y: 307, endPoint x: 642, endPoint y: 354, distance: 51.1
click at [831, 465] on div "Available fields imp All fields Impressions Impressions - Sparkline Impressions…" at bounding box center [784, 394] width 417 height 301
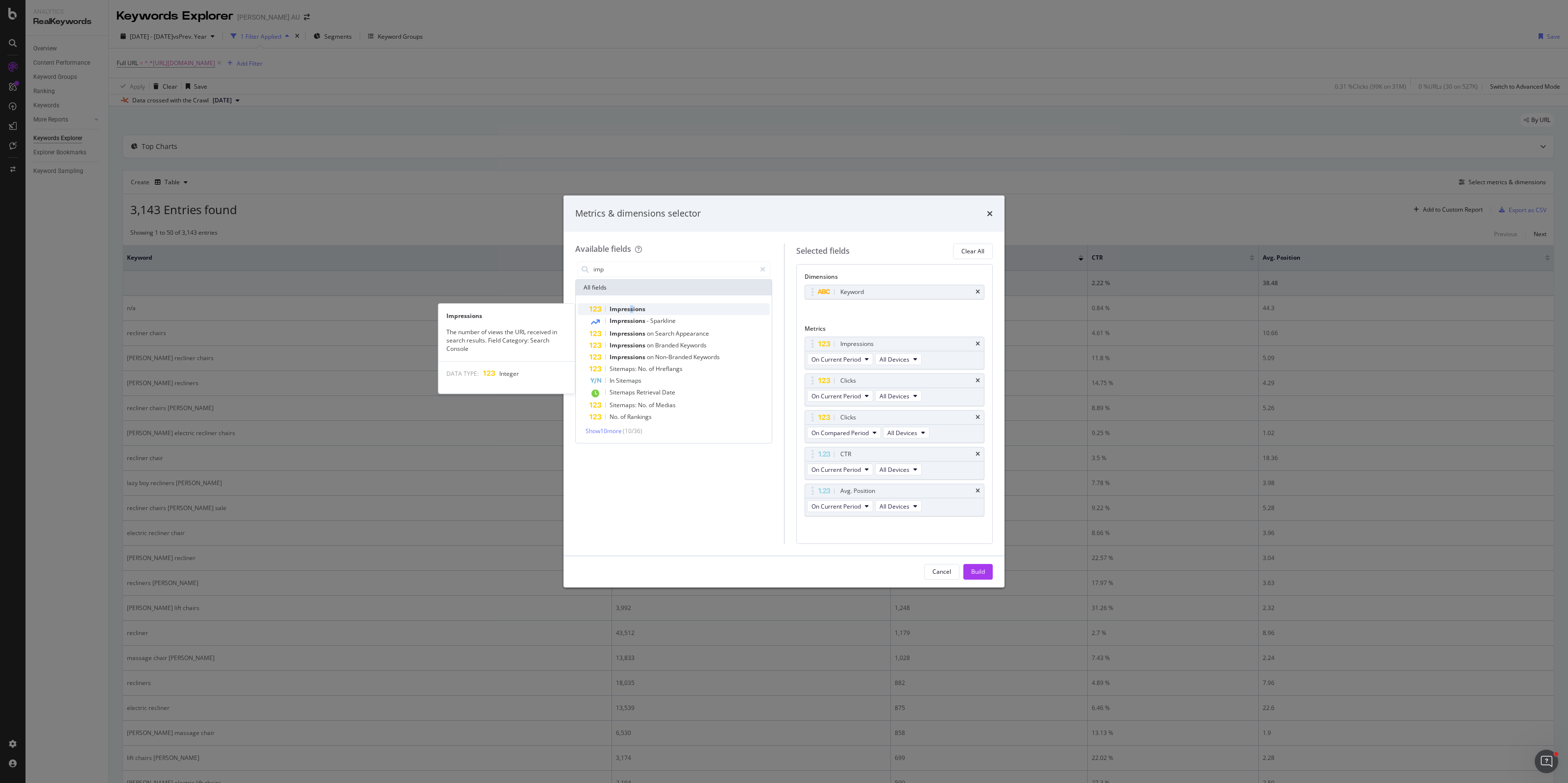
click at [632, 305] on span "Impressions" at bounding box center [627, 309] width 36 height 8
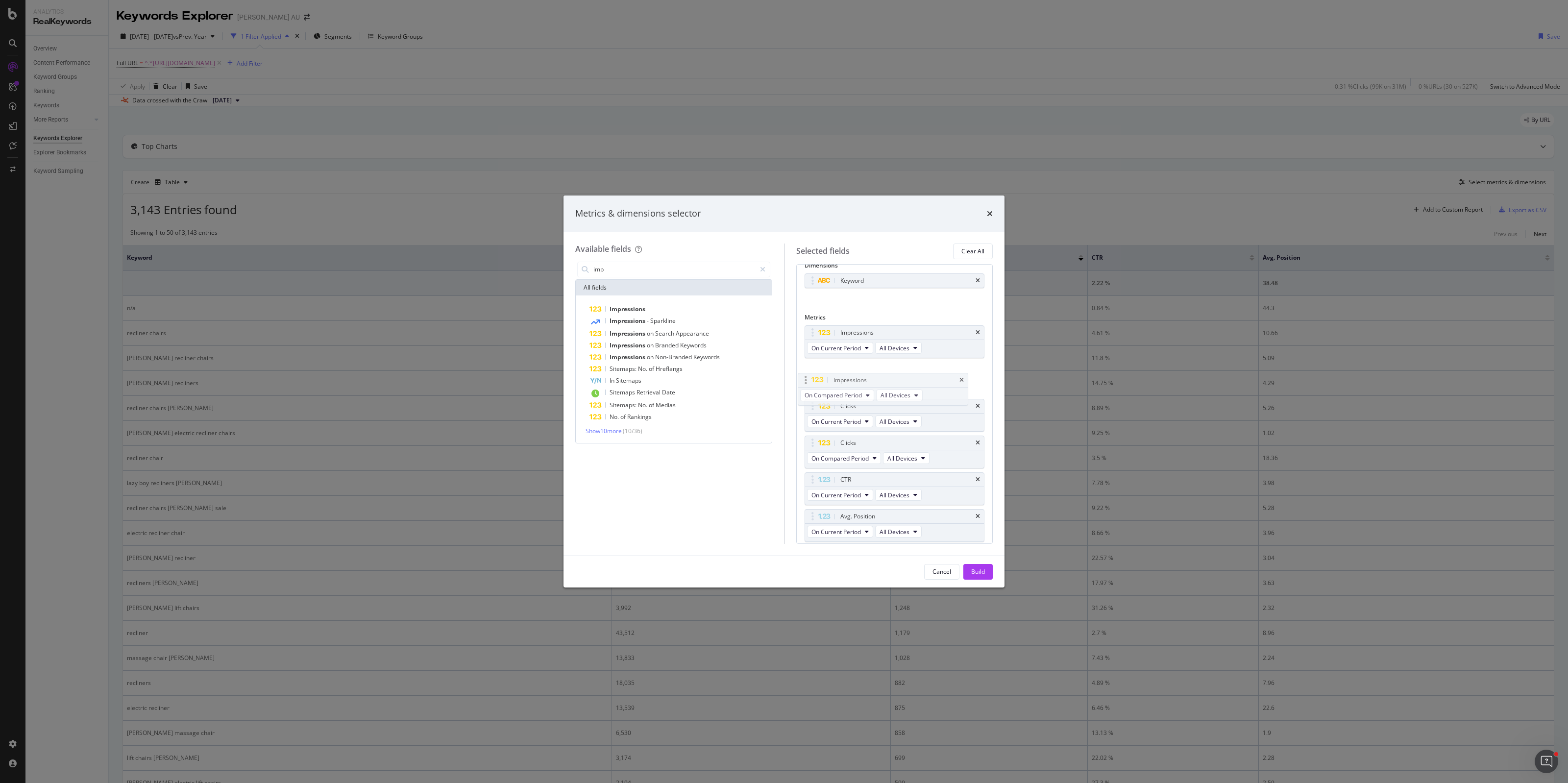
drag, startPoint x: 811, startPoint y: 514, endPoint x: 805, endPoint y: 373, distance: 141.1
click at [805, 373] on body "Analytics RealKeywords Overview Content Performance Keyword Groups Ranking Keyw…" at bounding box center [784, 391] width 1568 height 783
click at [971, 482] on div "CTR" at bounding box center [895, 479] width 179 height 13
click at [976, 482] on icon "times" at bounding box center [978, 480] width 4 height 6
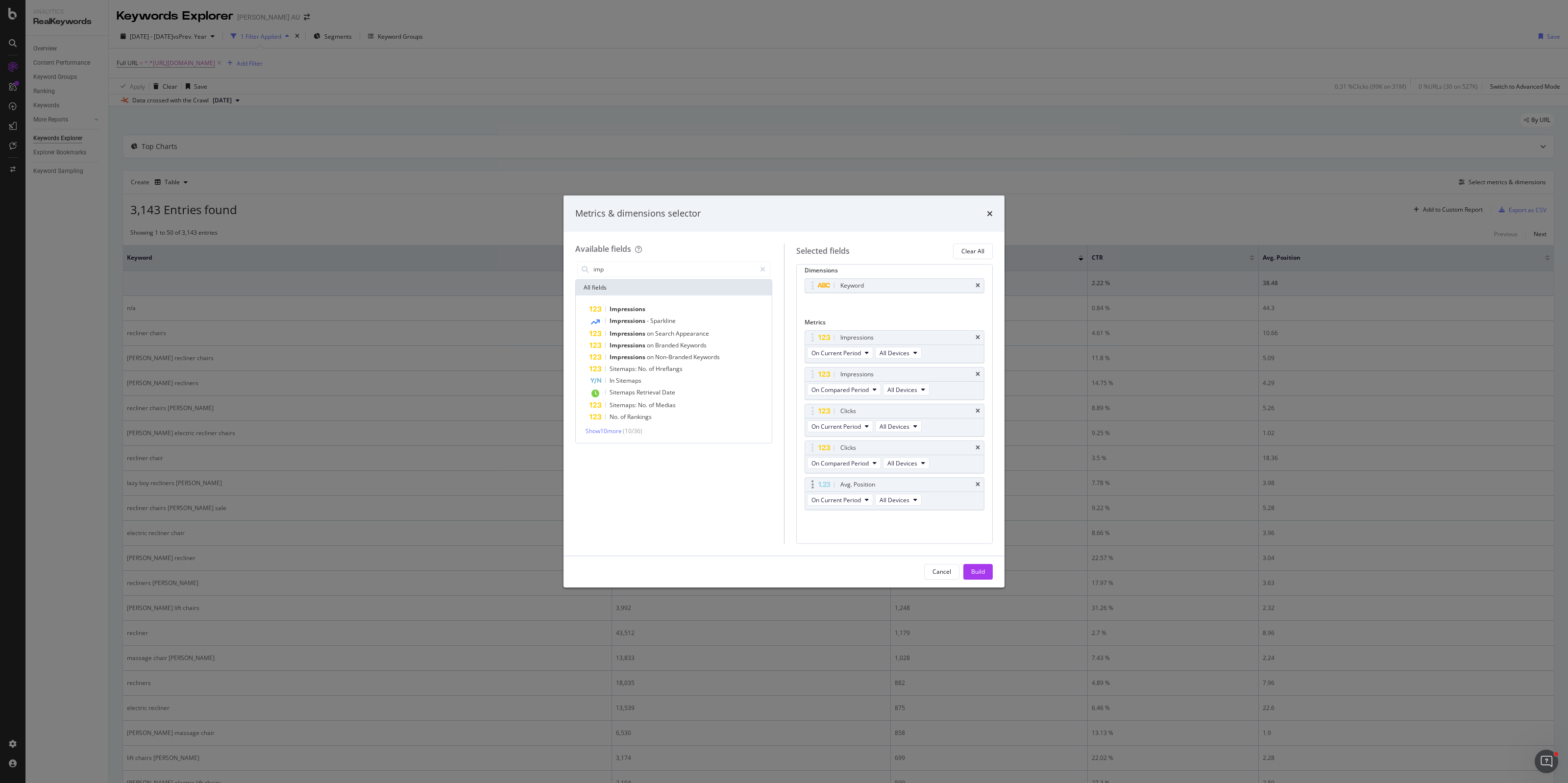
click at [965, 483] on div "Avg. Position" at bounding box center [895, 485] width 179 height 13
click at [976, 485] on icon "times" at bounding box center [978, 485] width 4 height 6
click at [979, 569] on div "Build" at bounding box center [978, 571] width 13 height 8
